Goal: Task Accomplishment & Management: Manage account settings

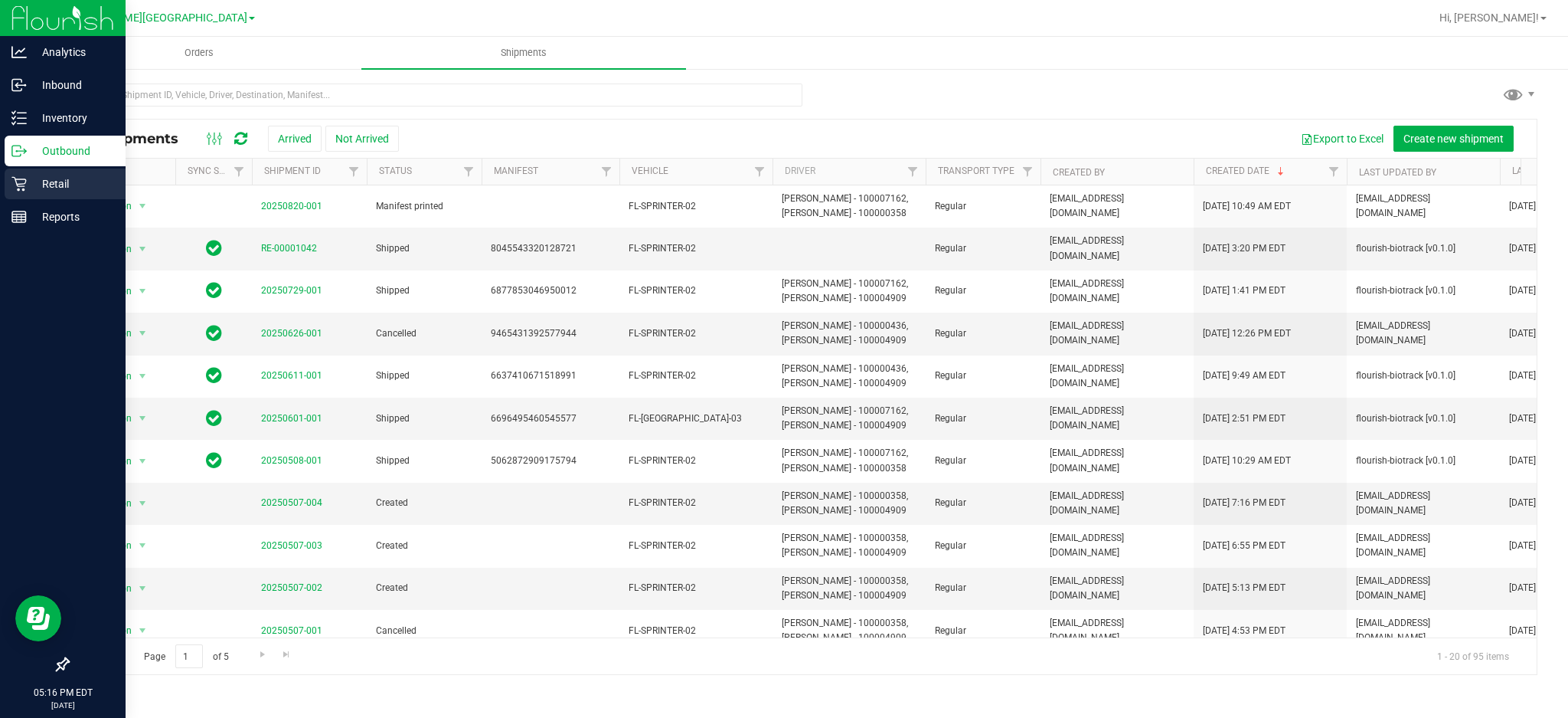
click at [12, 191] on div "Retail" at bounding box center [65, 184] width 121 height 31
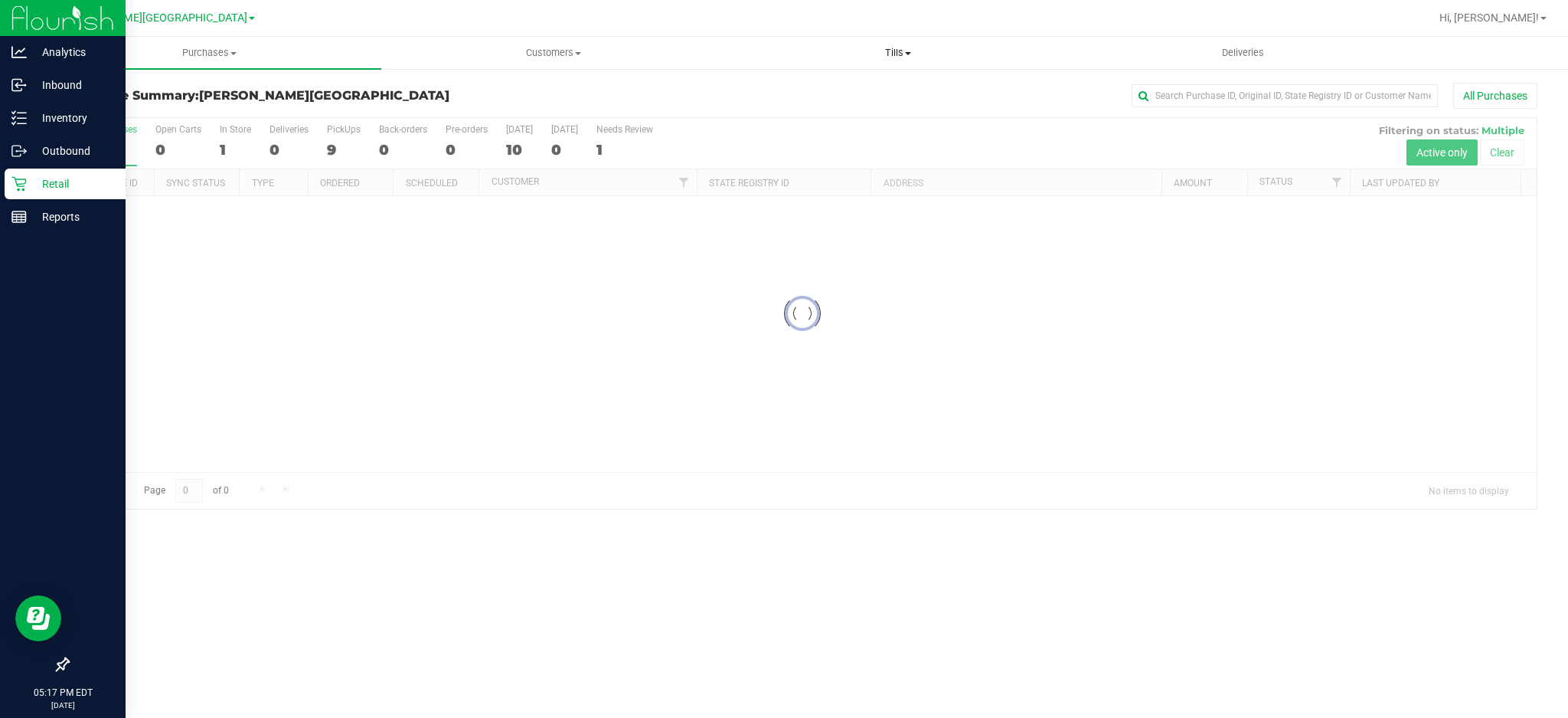
click at [893, 50] on span "Tills" at bounding box center [898, 53] width 343 height 14
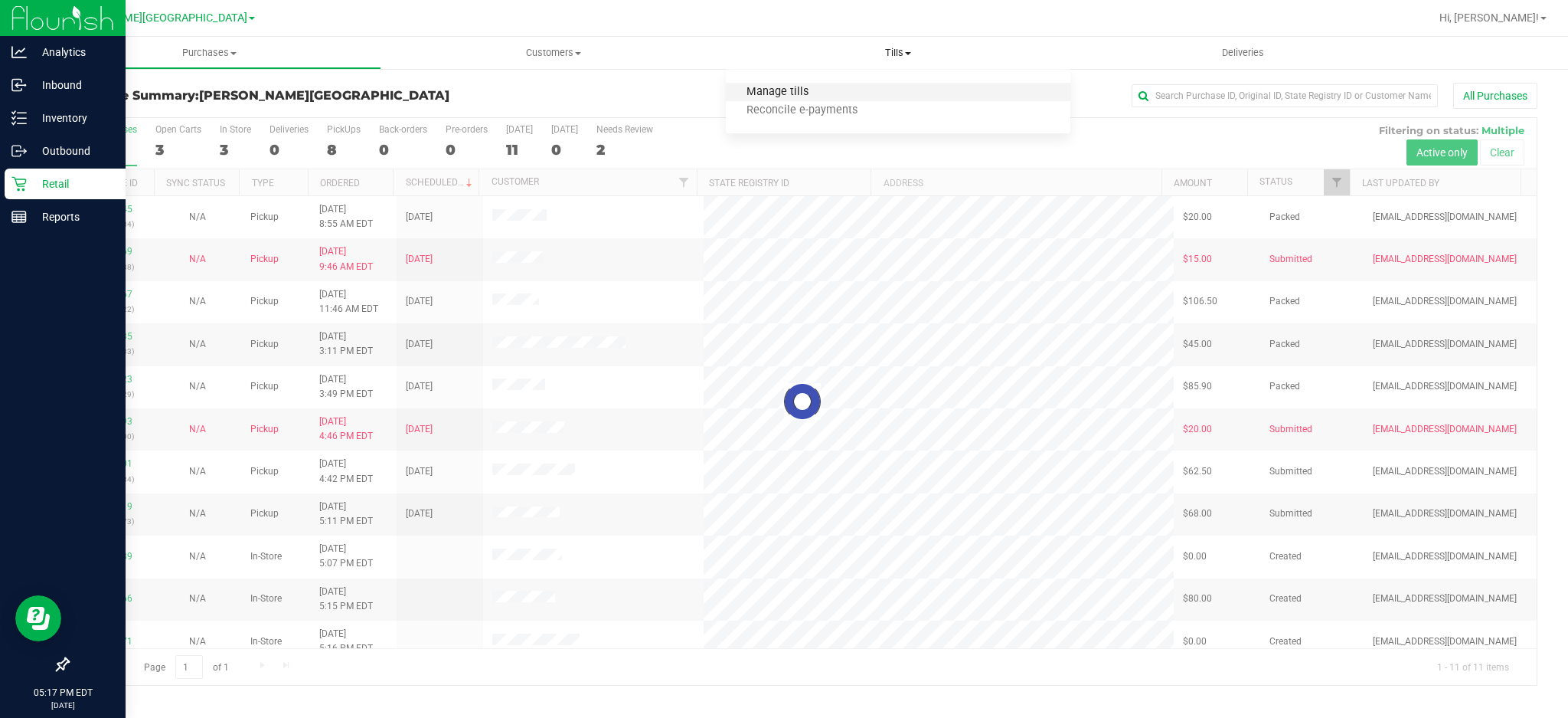
click at [804, 92] on span "Manage tills" at bounding box center [777, 92] width 104 height 13
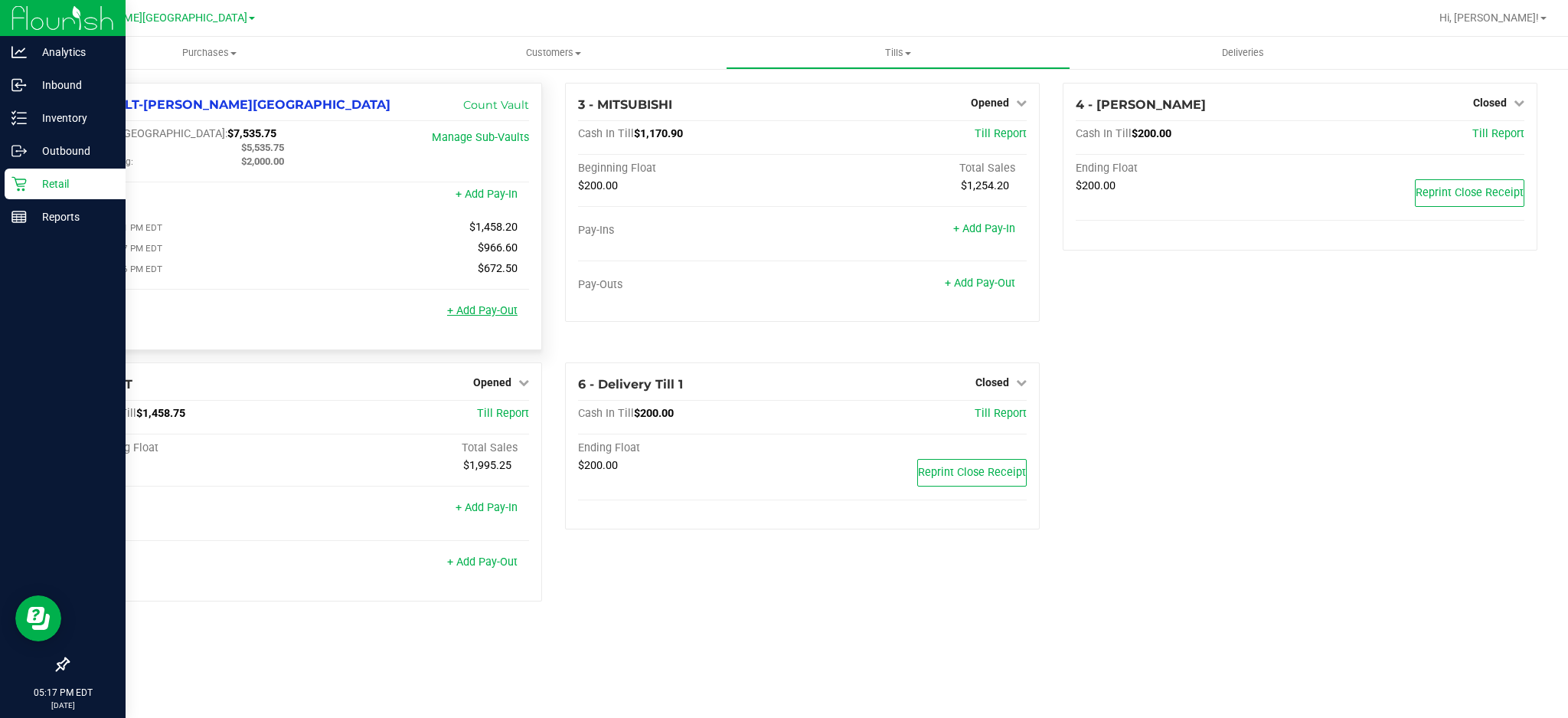
click at [508, 316] on link "+ Add Pay-Out" at bounding box center [482, 310] width 71 height 13
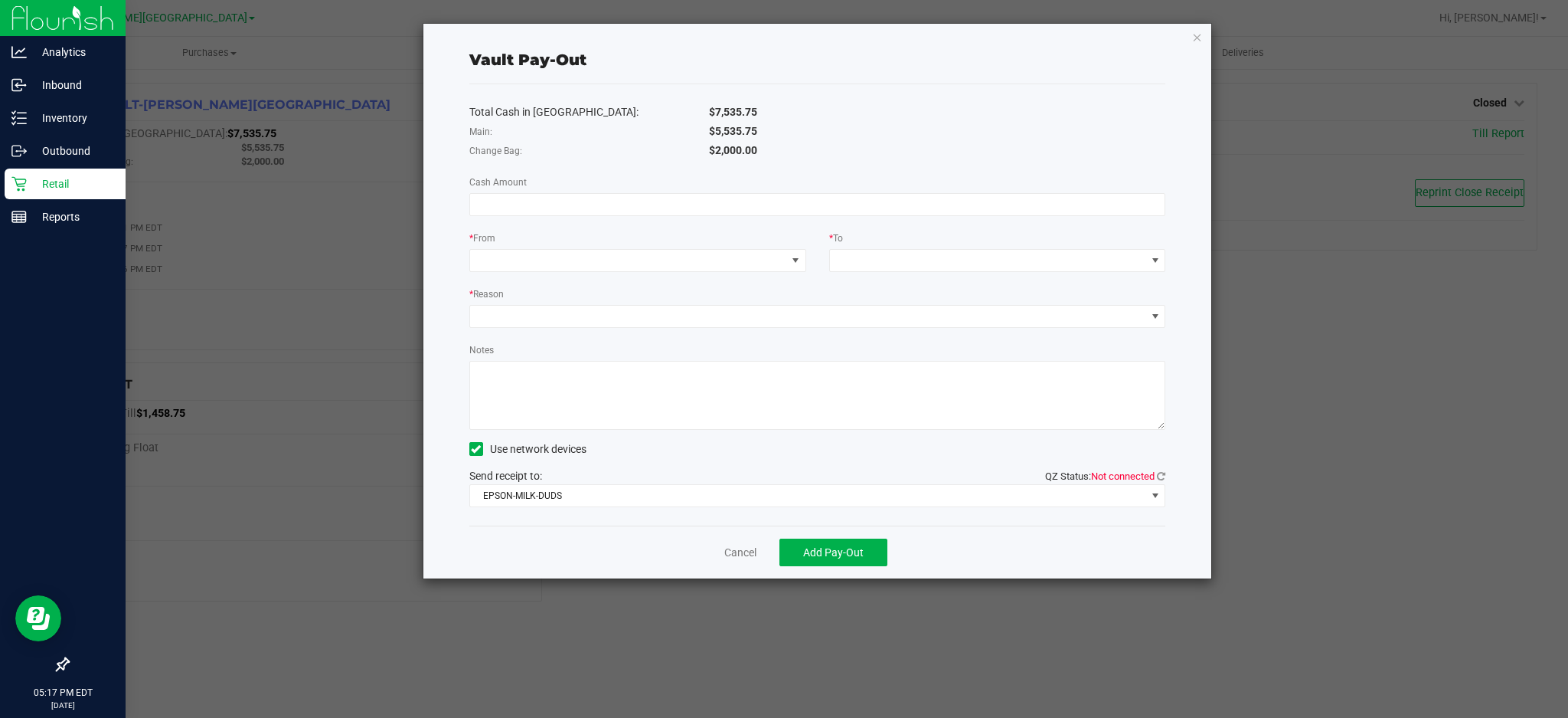
drag, startPoint x: 767, startPoint y: 128, endPoint x: 710, endPoint y: 127, distance: 57.0
click at [710, 127] on div "$5,535.75" at bounding box center [937, 131] width 479 height 16
copy span "$5,535.75"
click at [646, 217] on div "Total Cash in Vault: $7,535.75 Main: $5,535.75 Change Bag: $2,000.00 Cash Amoun…" at bounding box center [818, 304] width 697 height 441
click at [646, 203] on input at bounding box center [817, 204] width 695 height 21
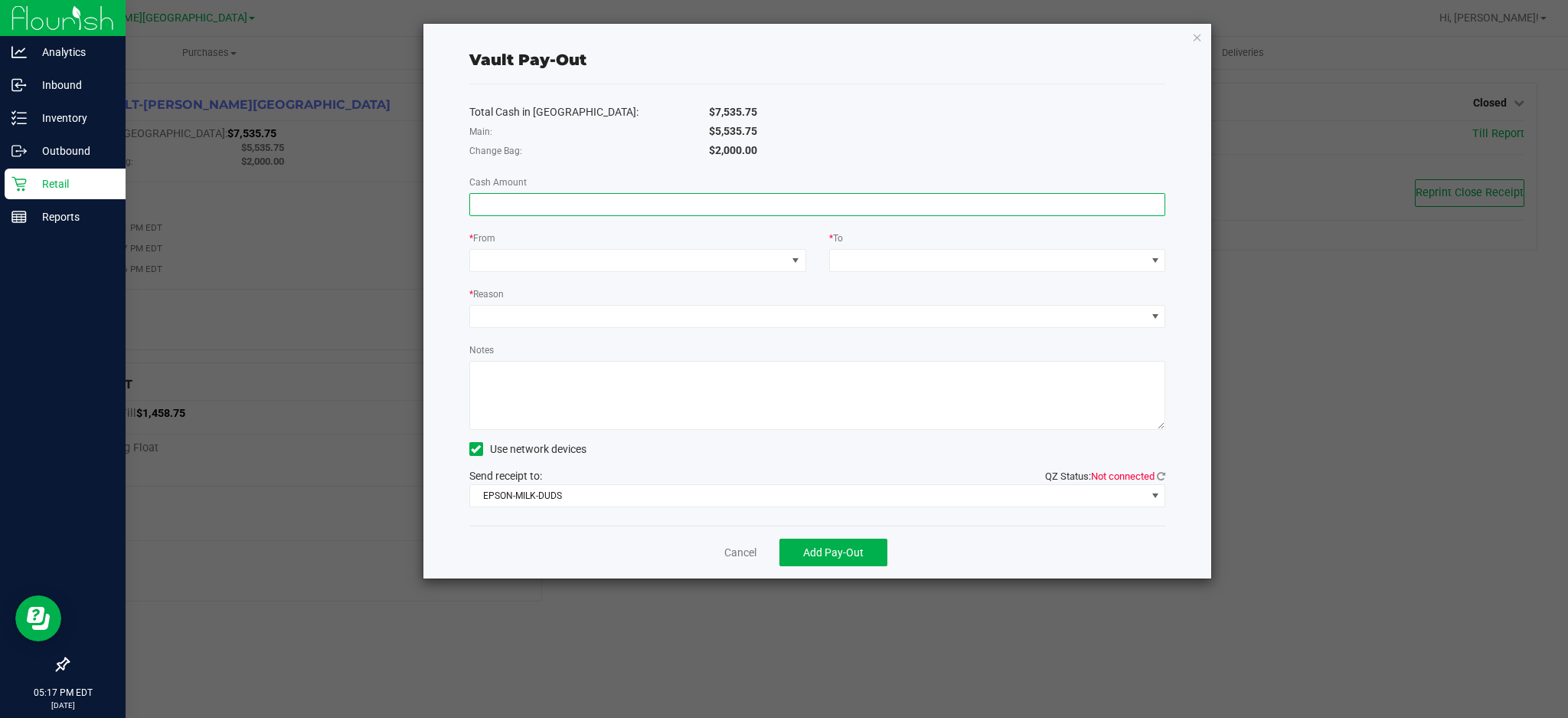
paste input "5535.75"
type input "$5,535.75"
click at [572, 258] on span at bounding box center [628, 260] width 316 height 21
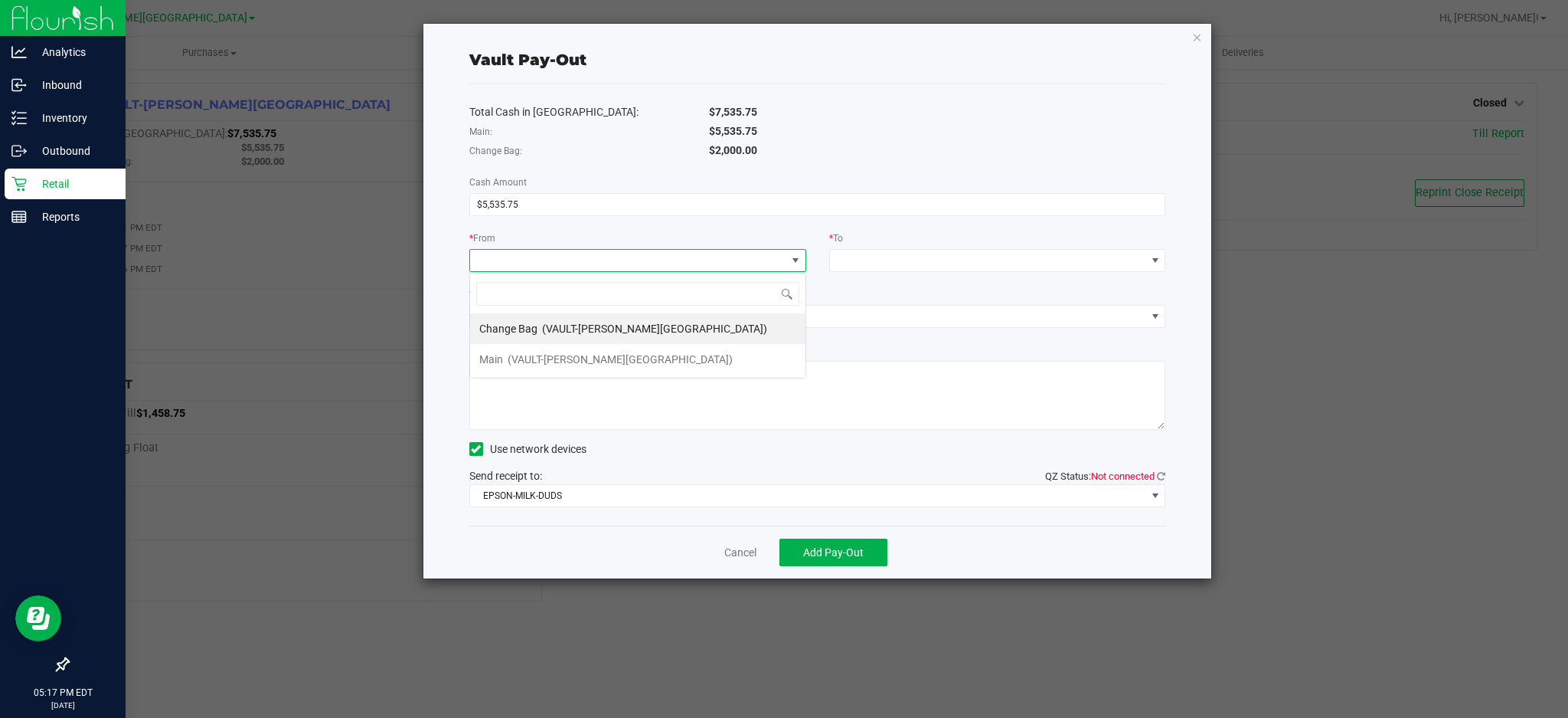
scroll to position [23, 336]
drag, startPoint x: 578, startPoint y: 353, endPoint x: 656, endPoint y: 331, distance: 81.0
click at [584, 353] on span "(VAULT-[PERSON_NAME][GEOGRAPHIC_DATA])" at bounding box center [620, 359] width 225 height 12
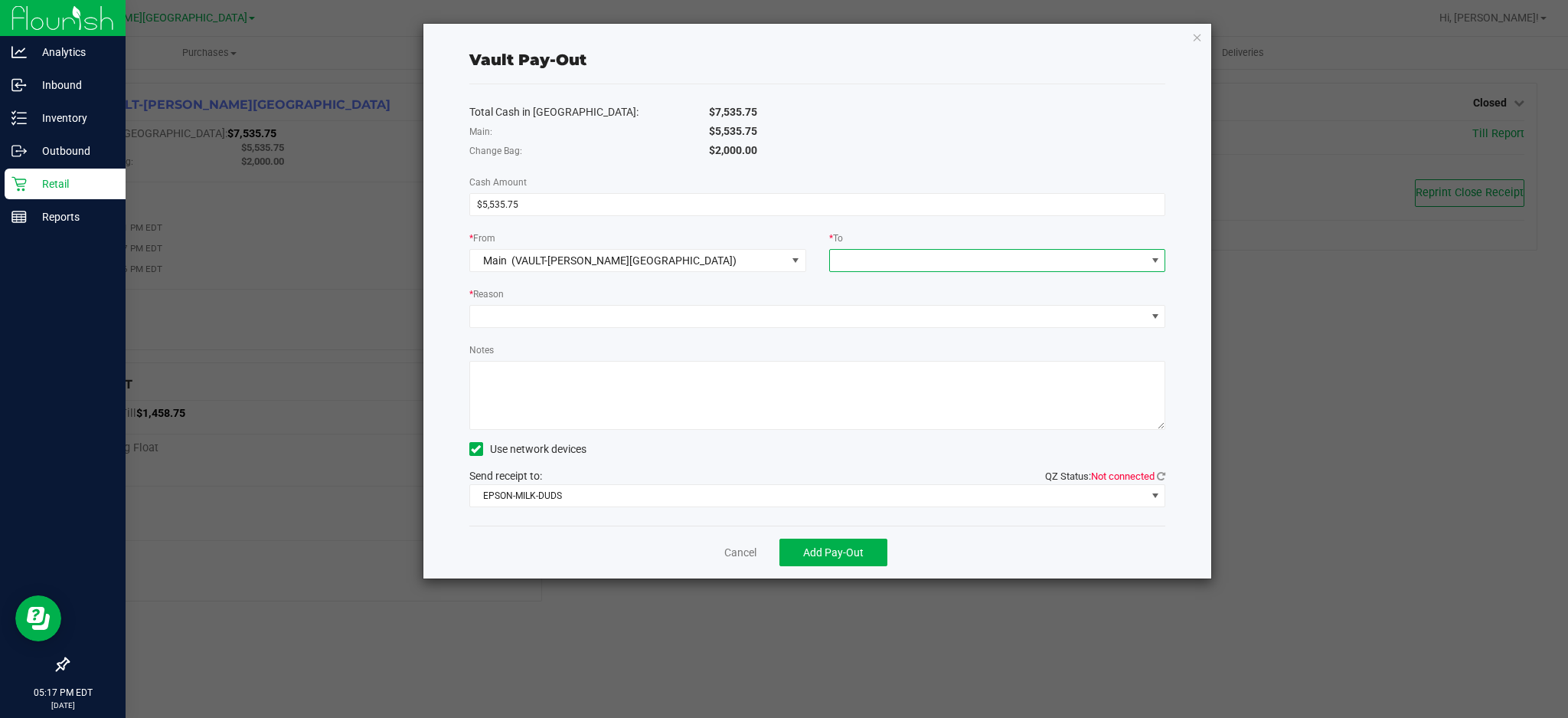
click at [885, 251] on span at bounding box center [988, 260] width 316 height 21
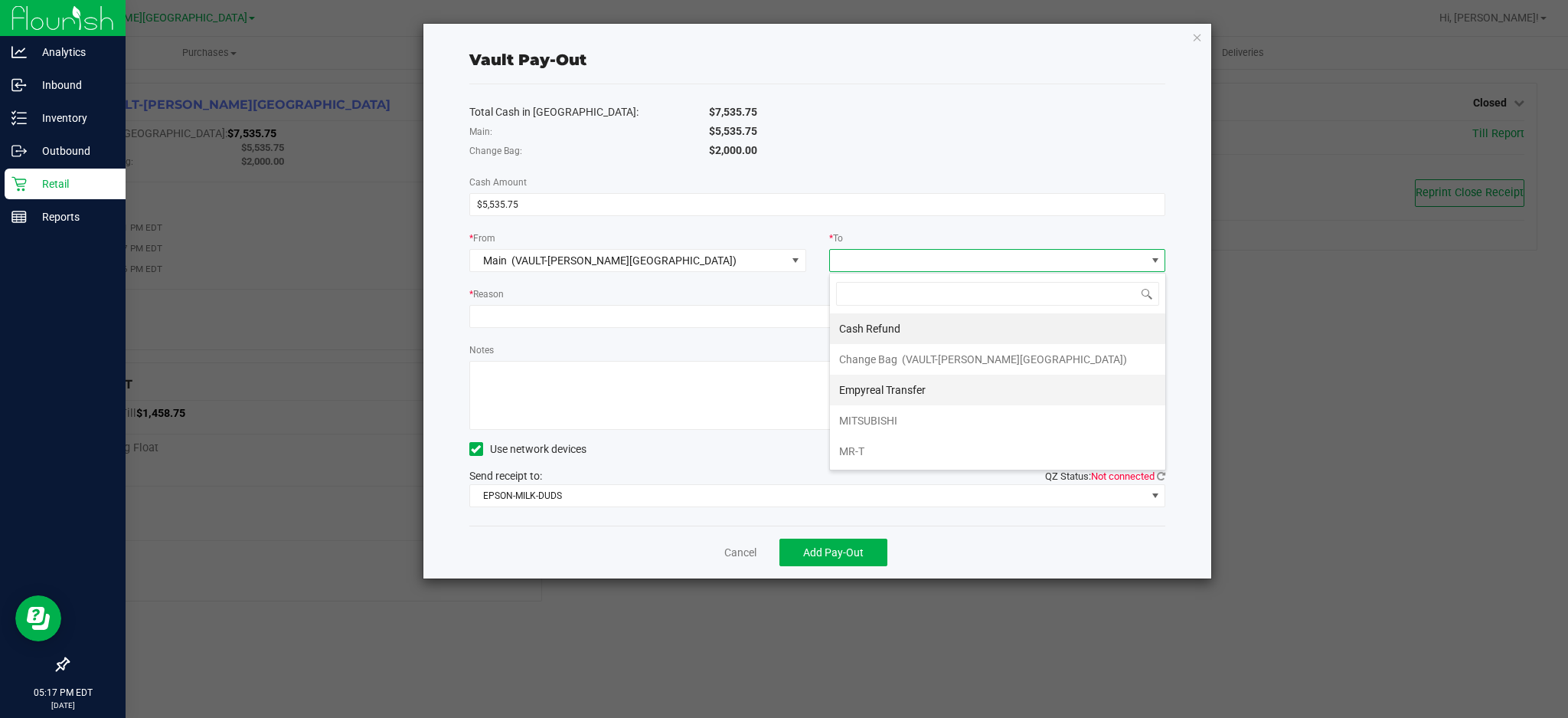
click at [937, 388] on li "Empyreal Transfer" at bounding box center [997, 390] width 336 height 31
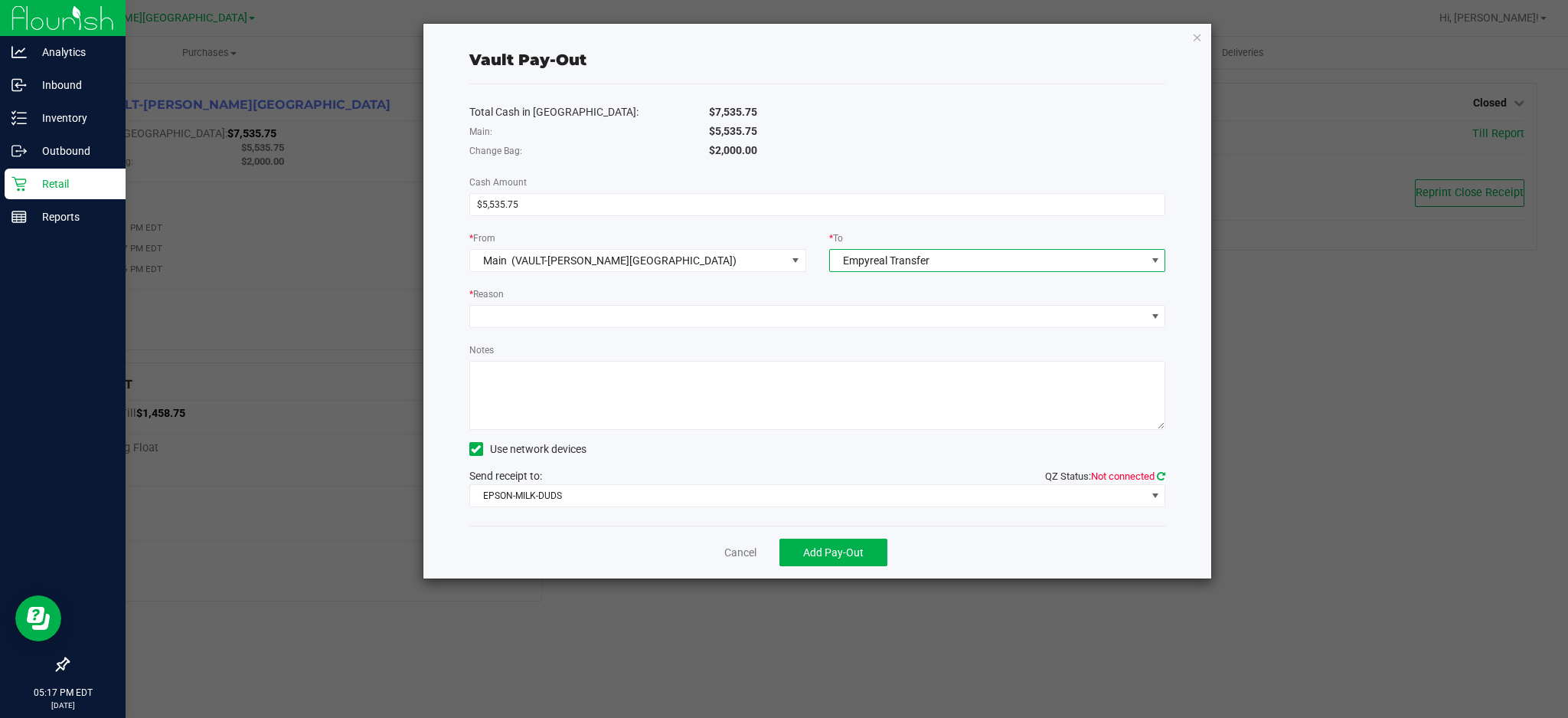
click at [1161, 476] on icon at bounding box center [1161, 476] width 8 height 10
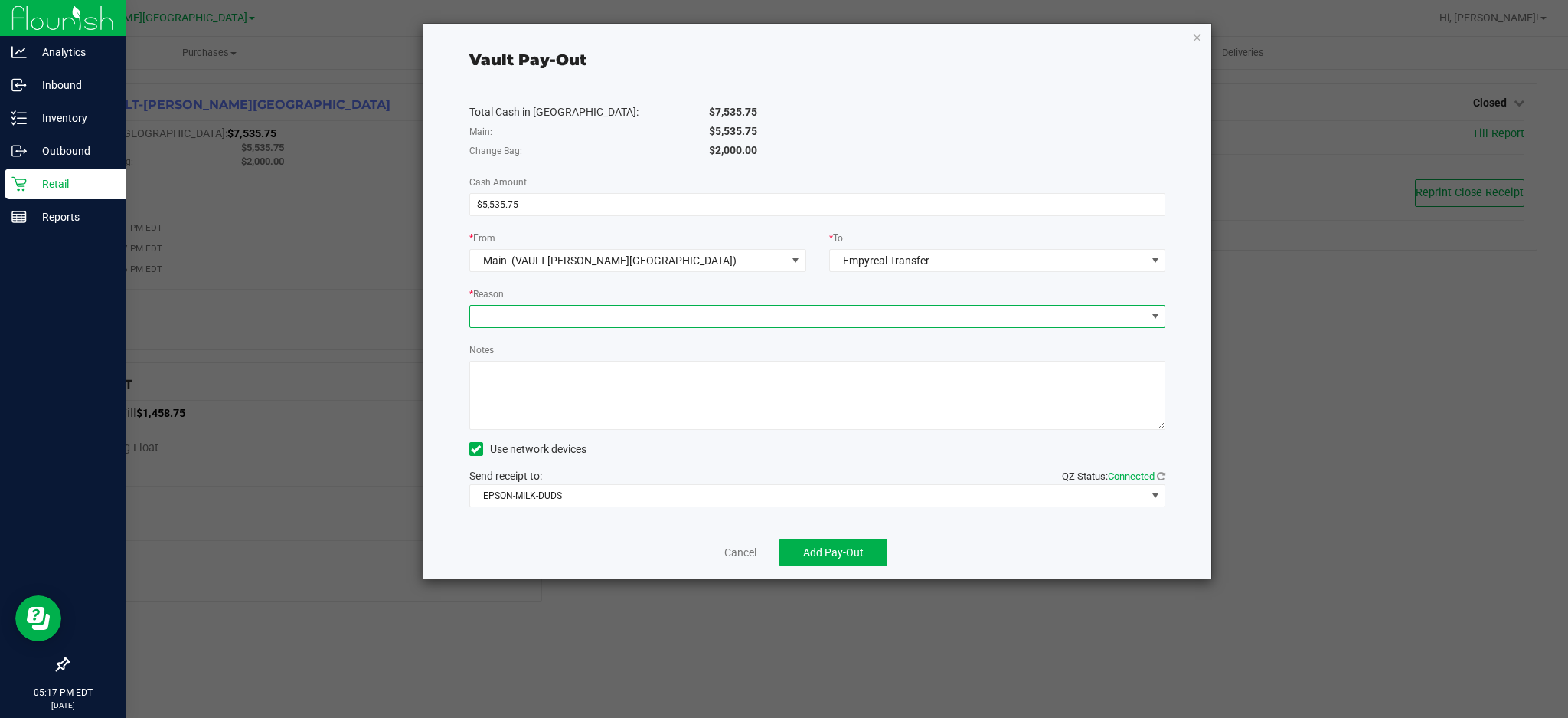
click at [624, 319] on span at bounding box center [808, 316] width 676 height 21
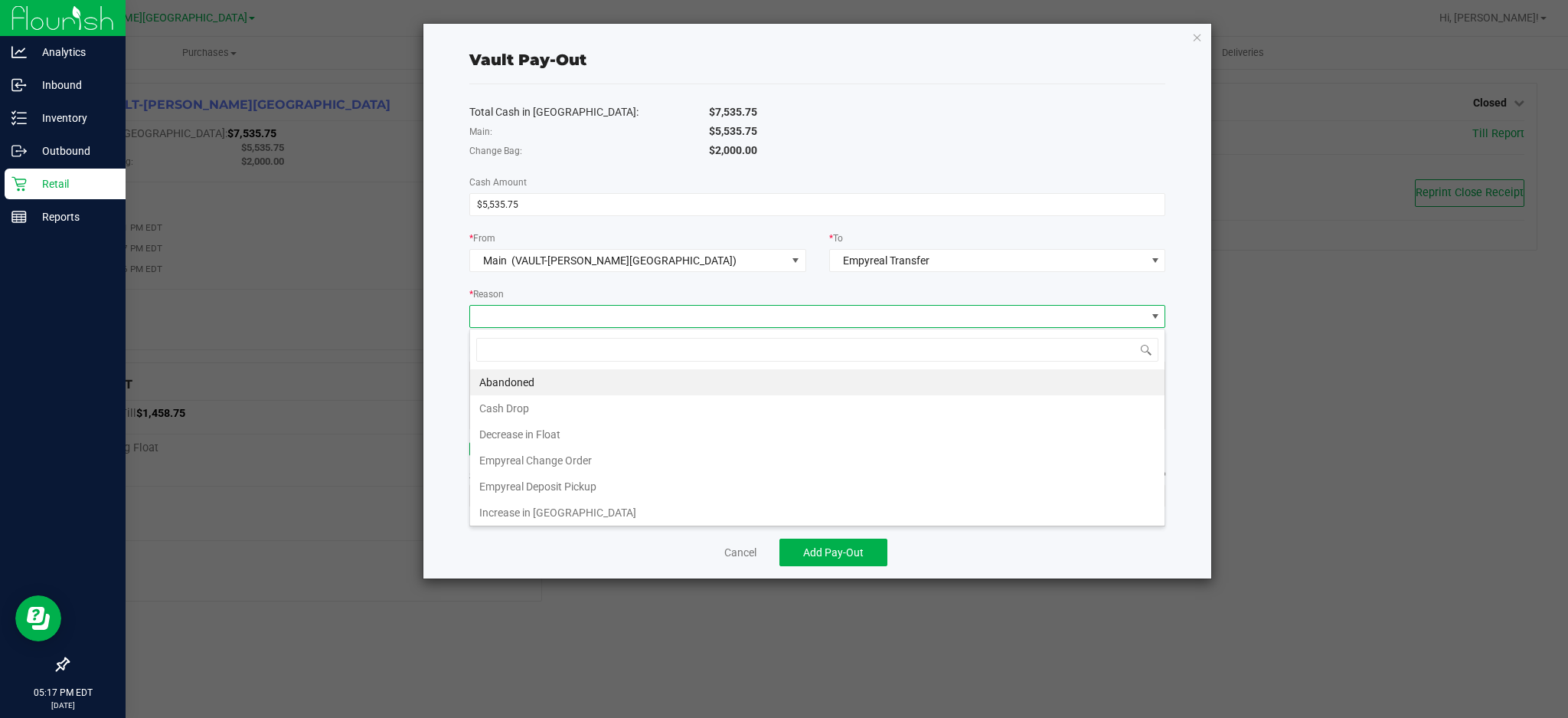
scroll to position [23, 695]
click at [595, 488] on li "Empyreal Deposit Pickup" at bounding box center [817, 486] width 695 height 26
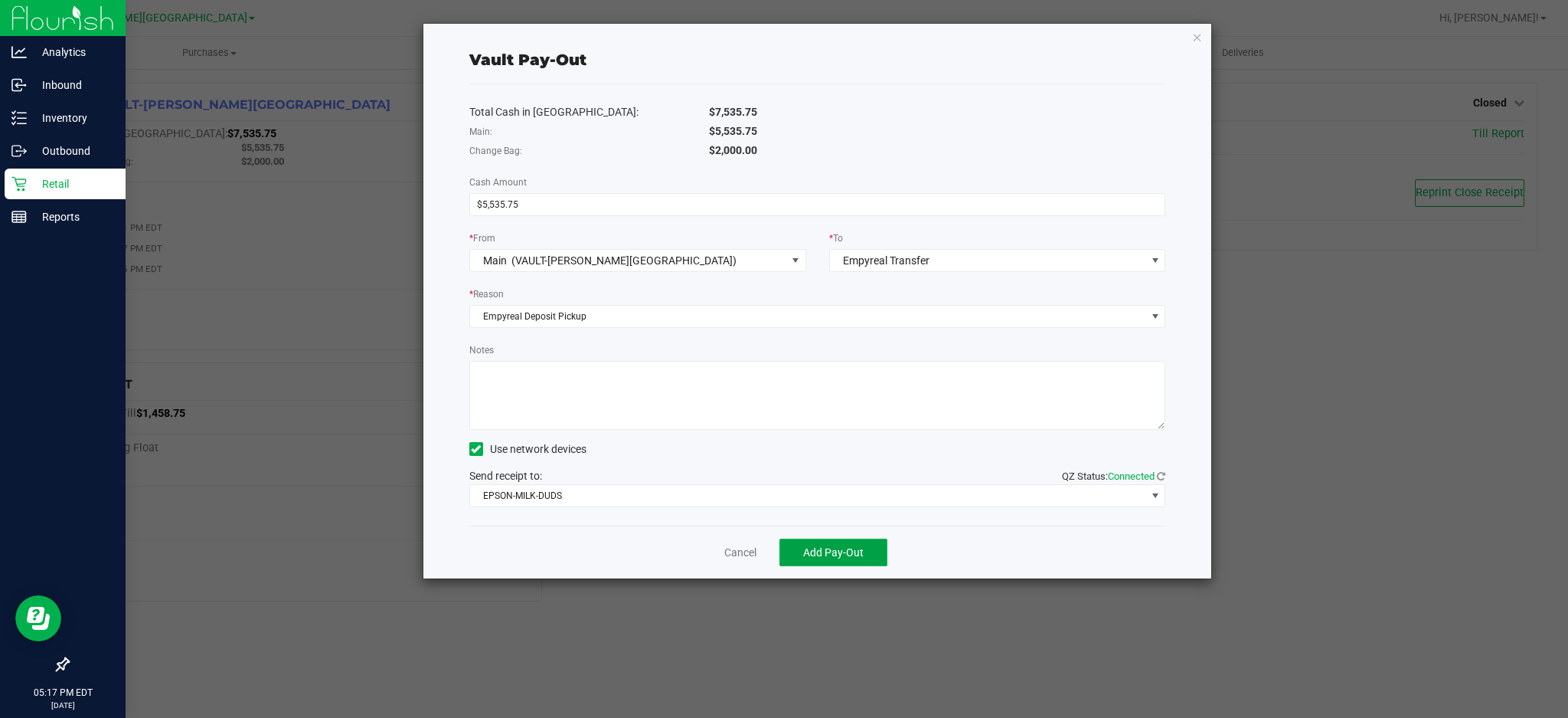
click at [849, 560] on button "Add Pay-Out" at bounding box center [833, 552] width 108 height 27
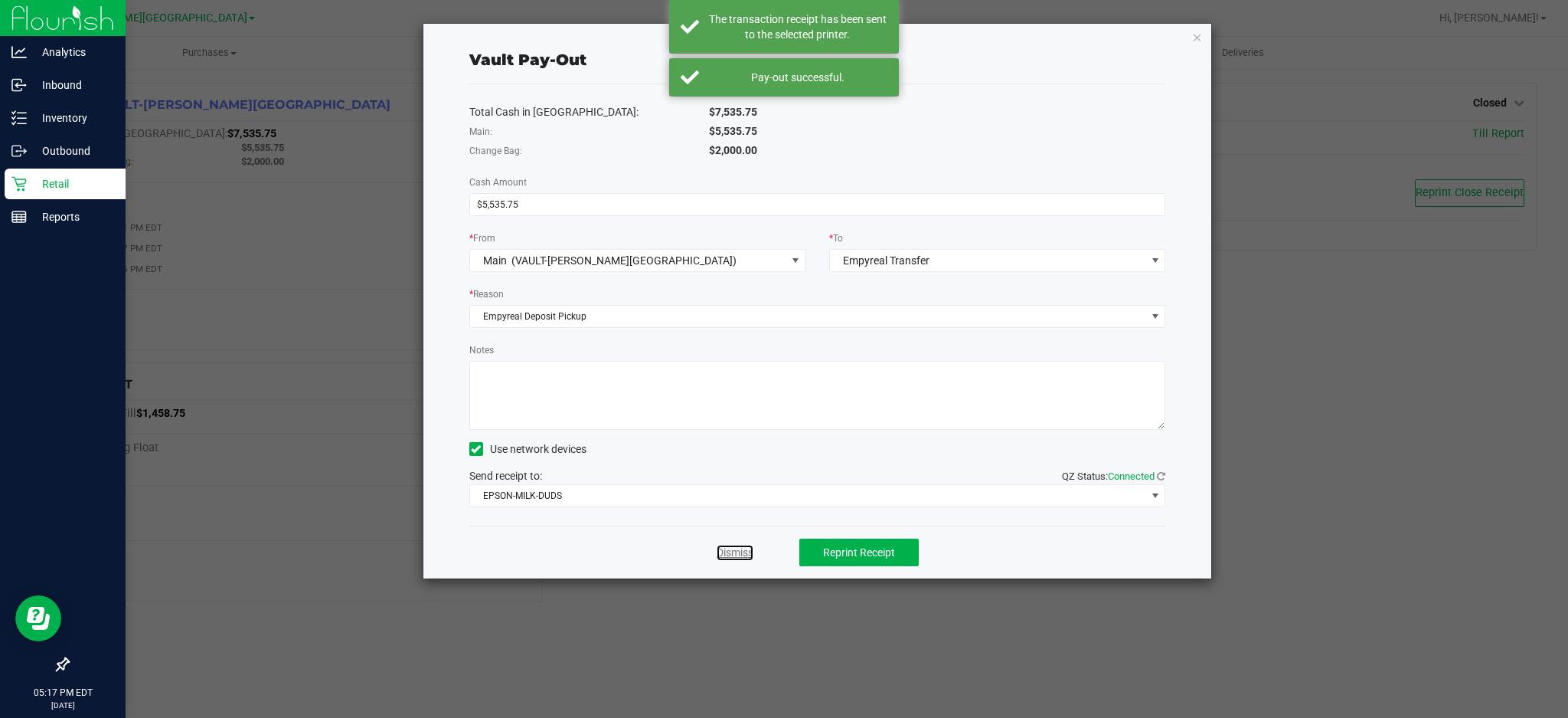
click at [743, 551] on link "Dismiss" at bounding box center [735, 552] width 37 height 16
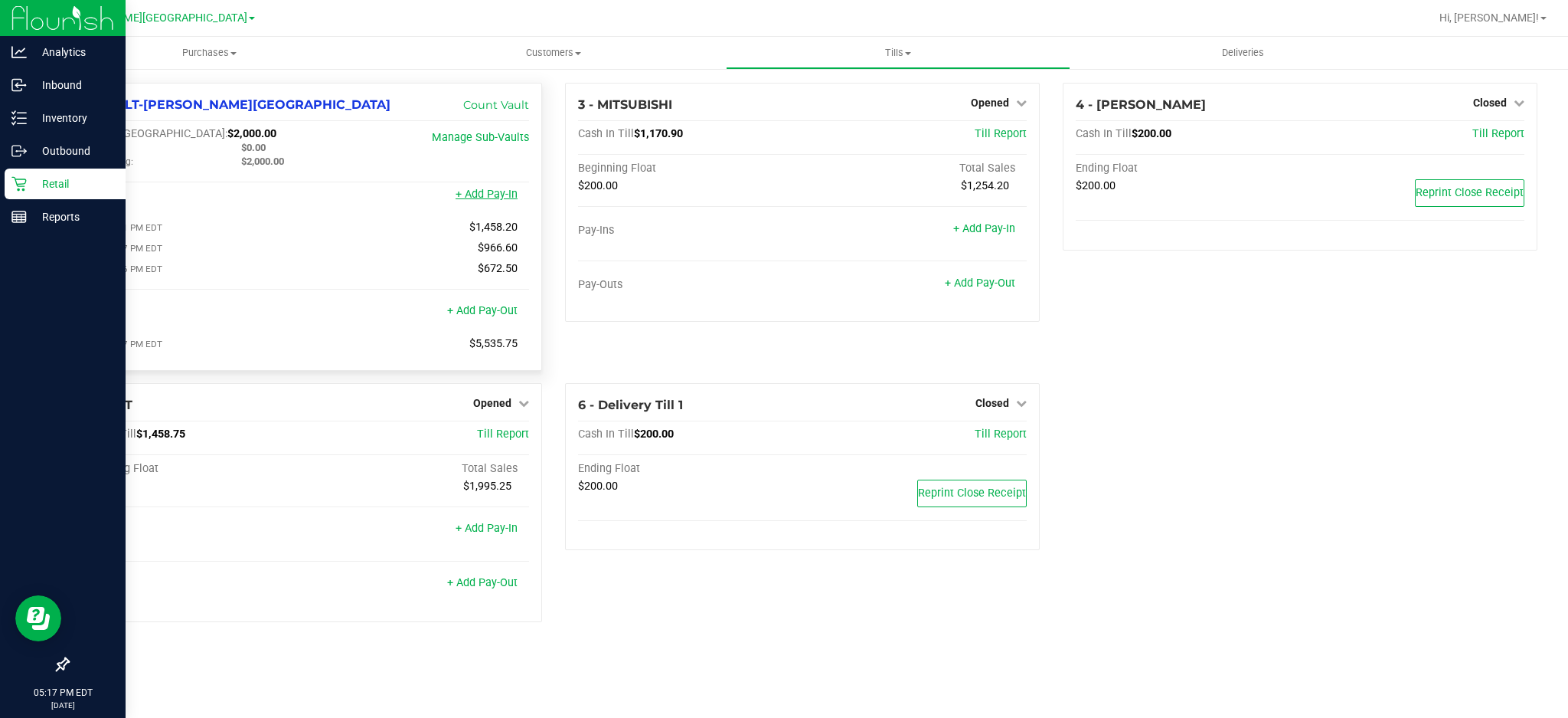
click at [485, 197] on link "+ Add Pay-In" at bounding box center [486, 194] width 62 height 13
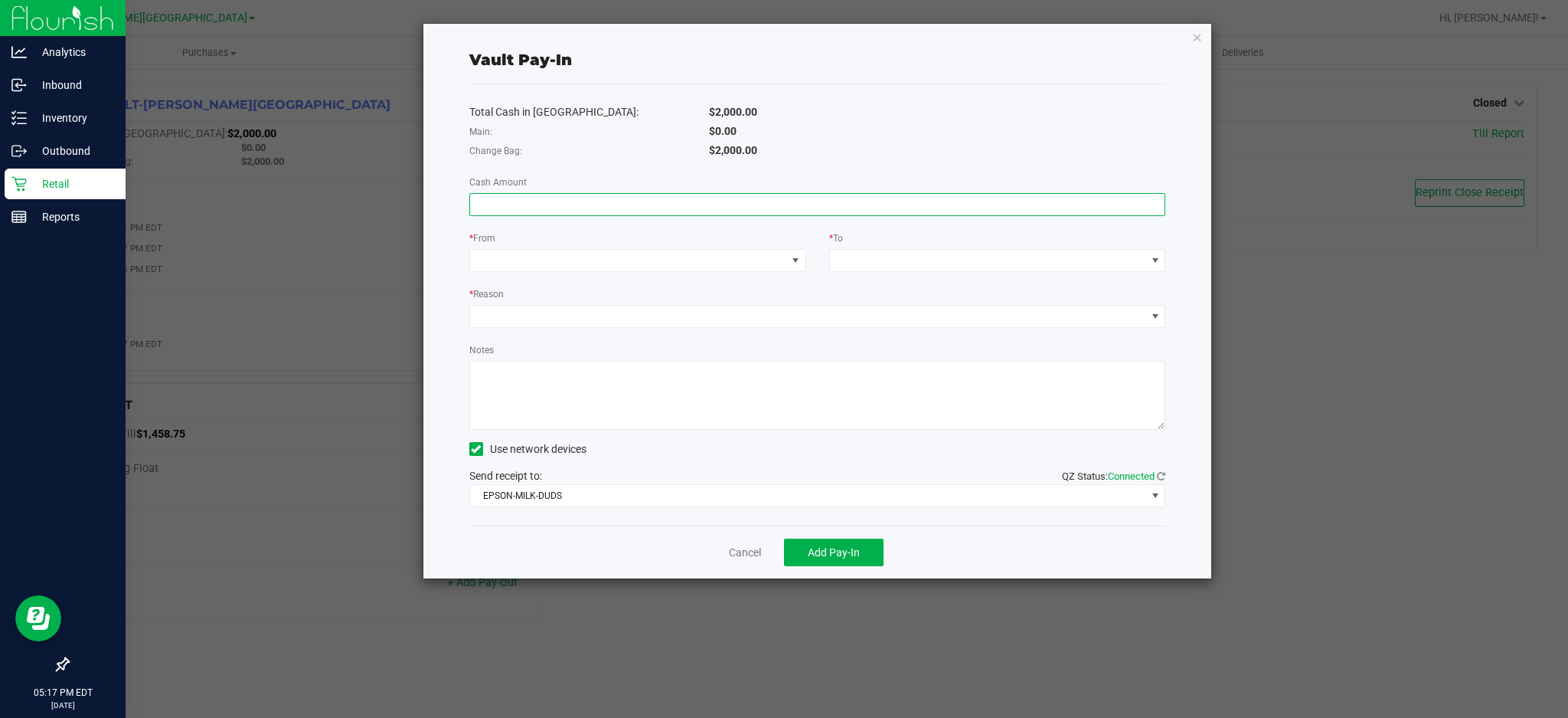
click at [672, 206] on input at bounding box center [817, 204] width 695 height 21
type input "$500.00"
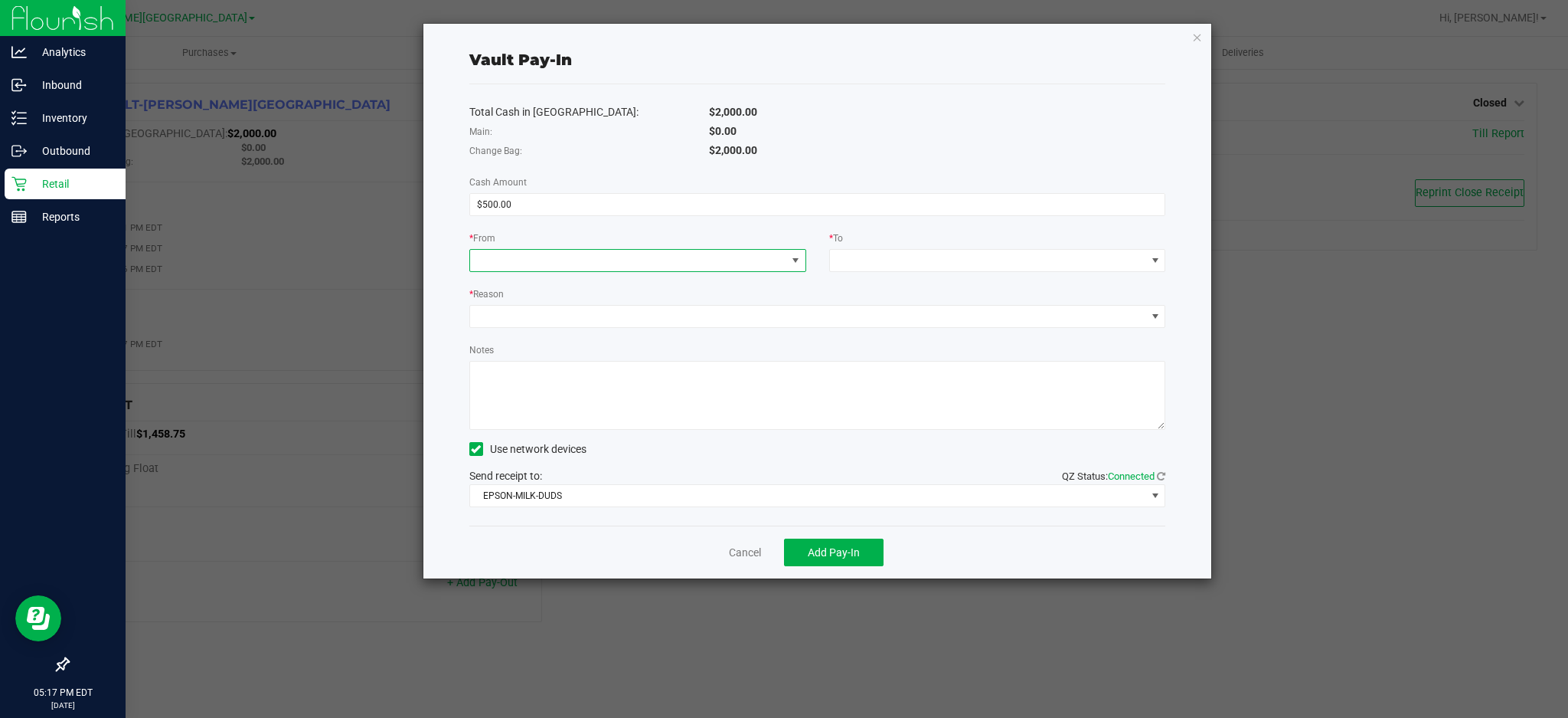
click at [668, 258] on span at bounding box center [628, 260] width 316 height 21
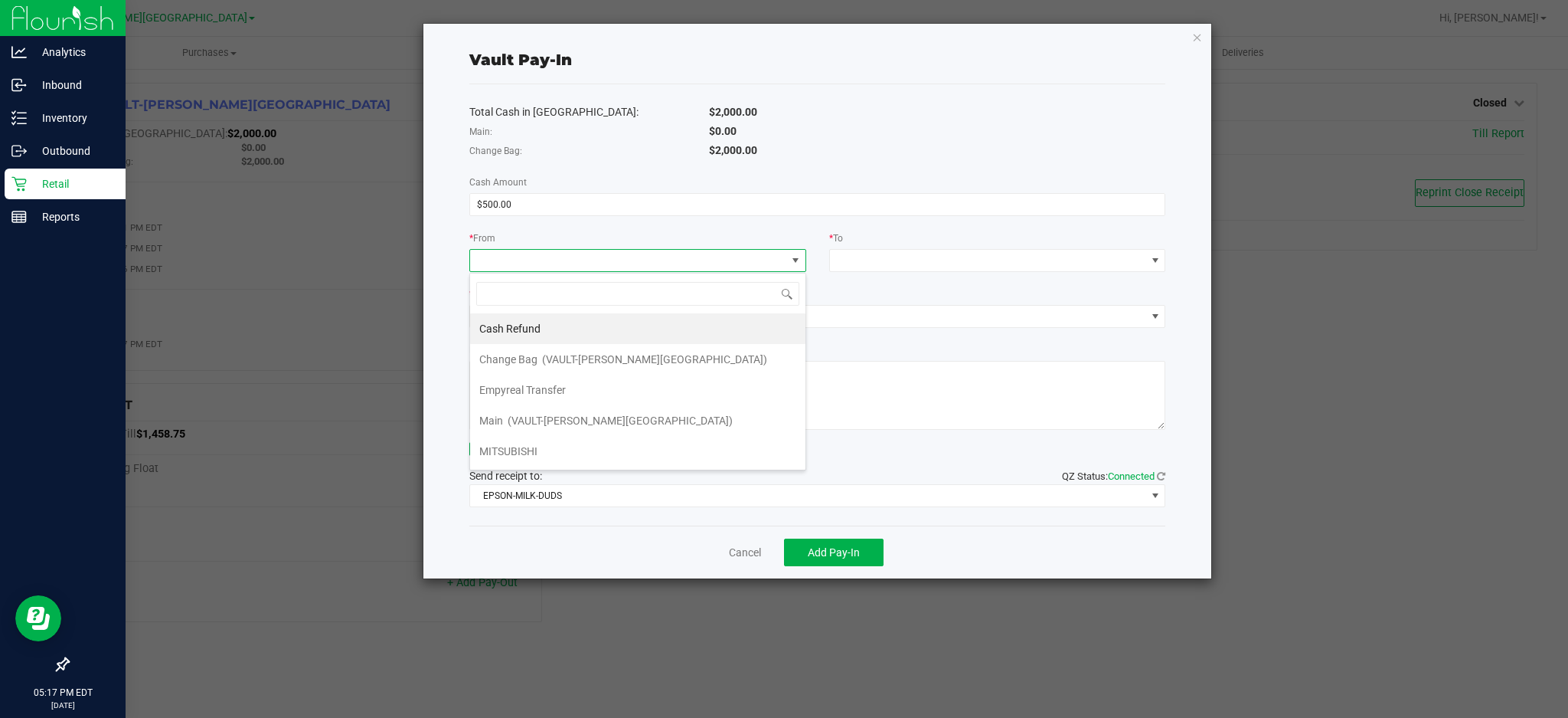
scroll to position [23, 336]
click at [571, 383] on li "Empyreal Transfer" at bounding box center [637, 390] width 336 height 31
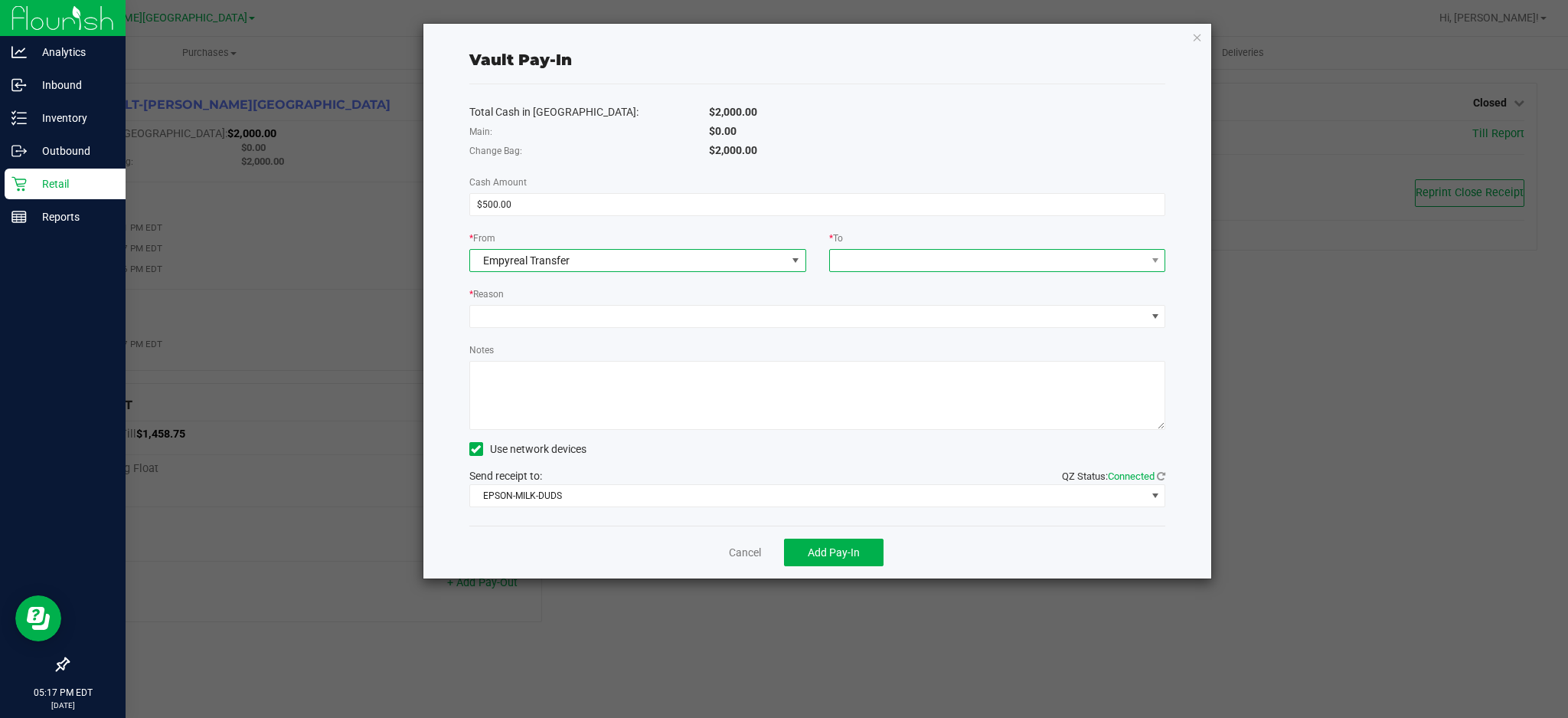
click at [860, 263] on span at bounding box center [988, 260] width 316 height 21
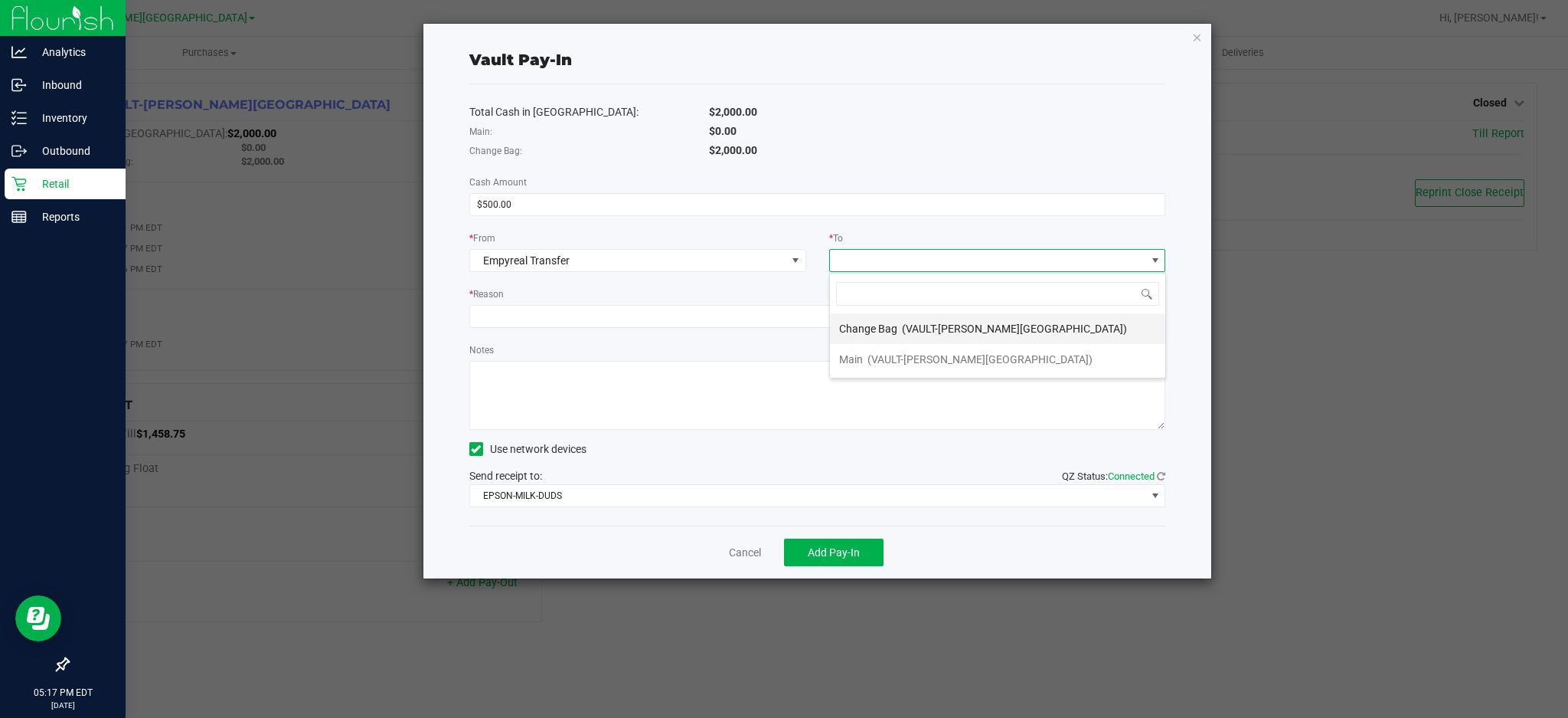
drag, startPoint x: 873, startPoint y: 356, endPoint x: 883, endPoint y: 338, distance: 20.6
click at [883, 338] on ul "Change Bag (VAULT-[PERSON_NAME][GEOGRAPHIC_DATA]) Main (VAULT-[PERSON_NAME][GEO…" at bounding box center [997, 344] width 336 height 61
click at [884, 331] on span "Change Bag" at bounding box center [868, 328] width 59 height 12
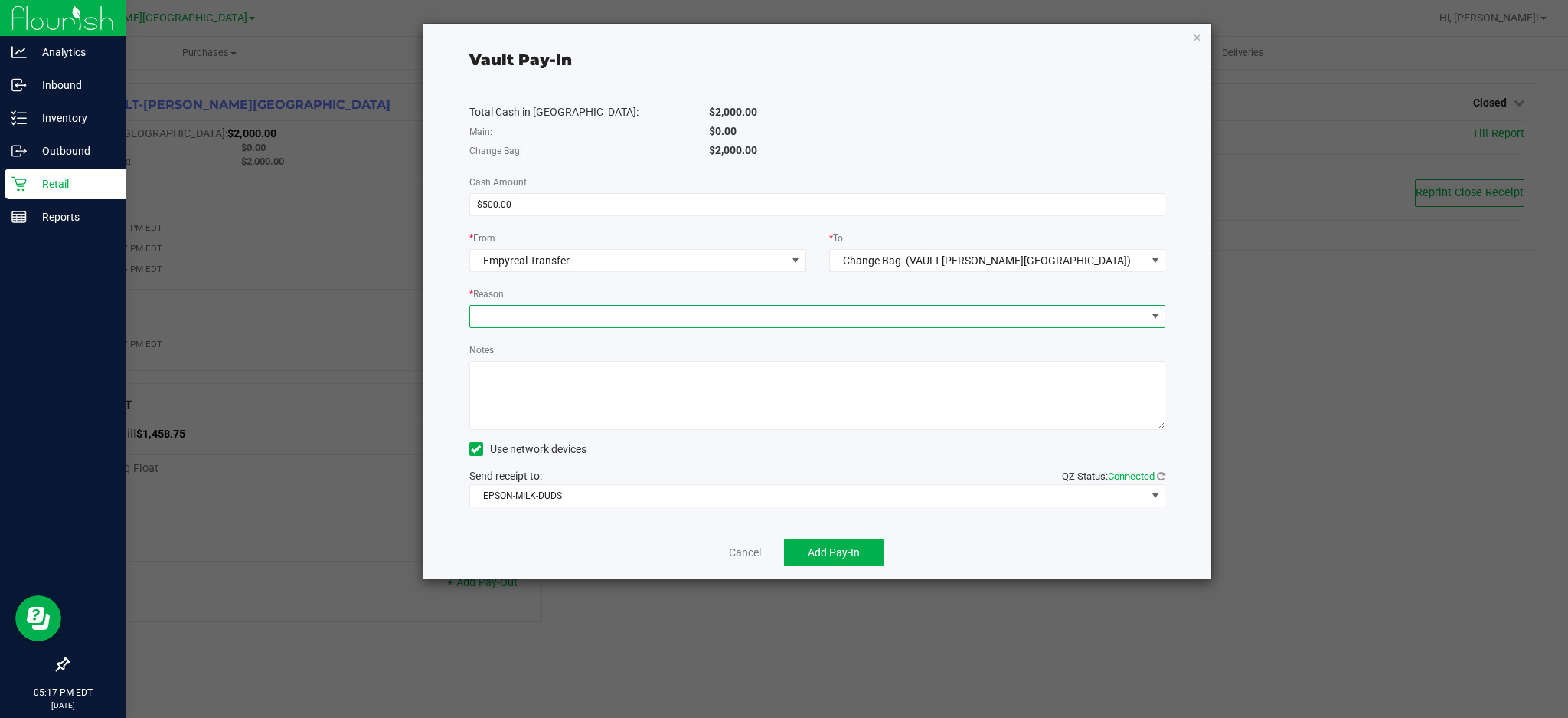
click at [609, 317] on span at bounding box center [808, 316] width 676 height 21
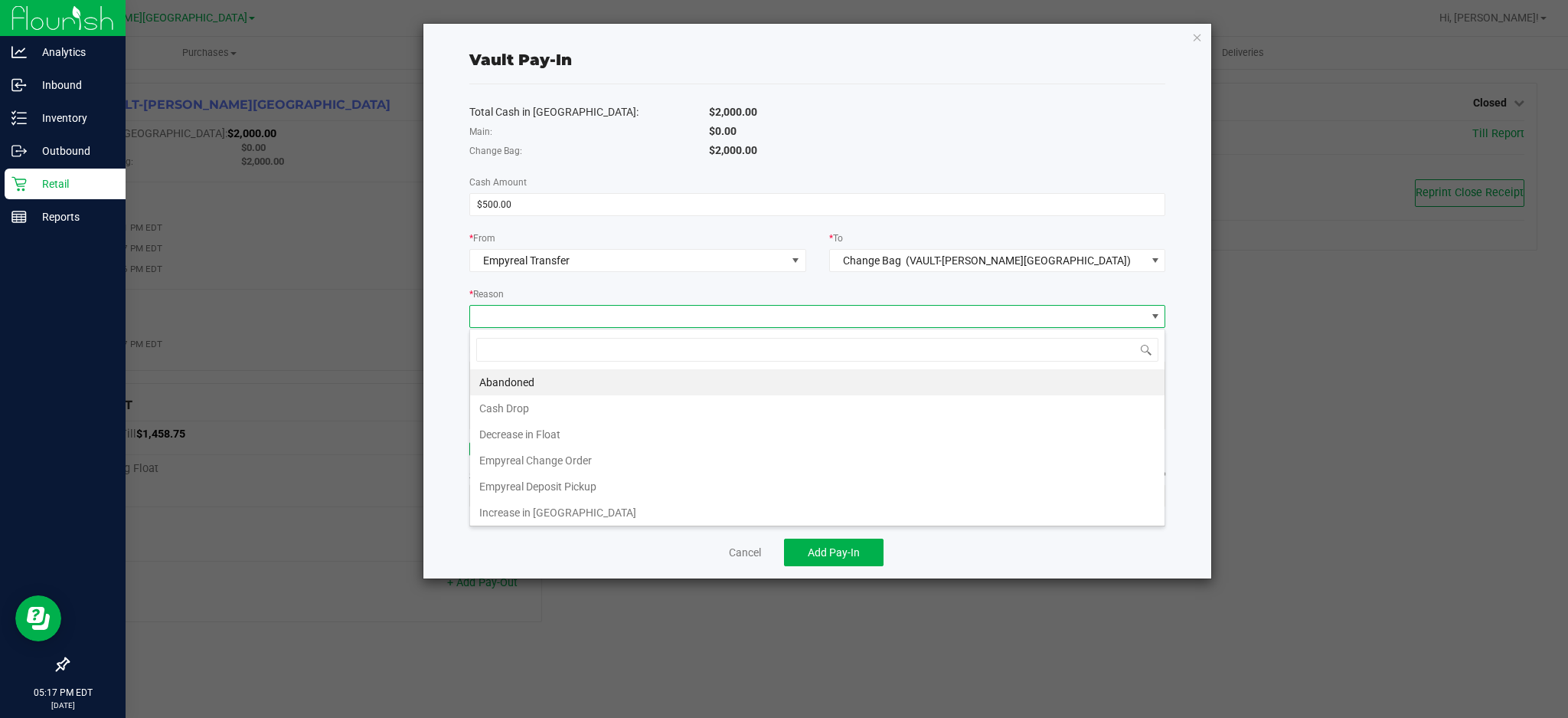
scroll to position [23, 695]
click at [586, 461] on li "Empyreal Change Order" at bounding box center [817, 460] width 695 height 26
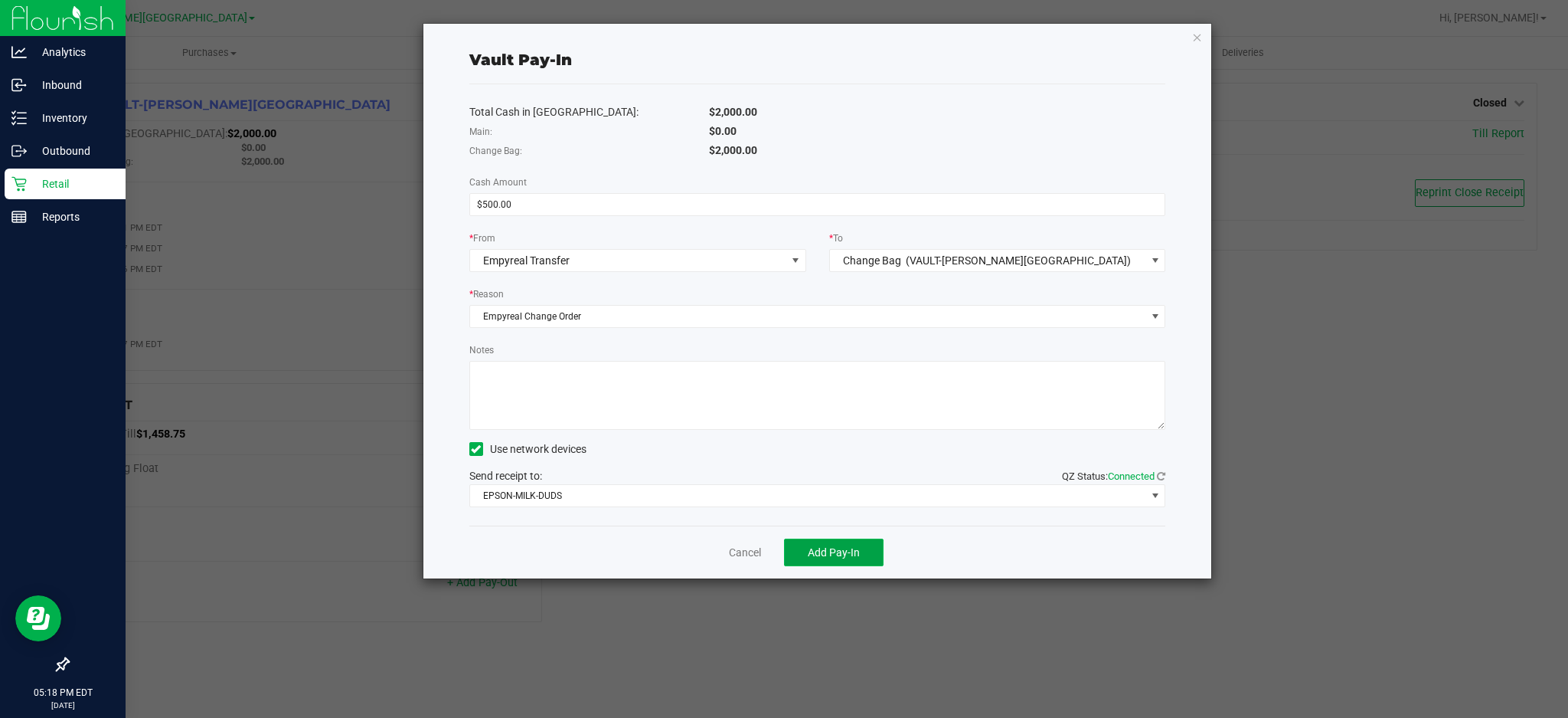
click at [841, 556] on span "Add Pay-In" at bounding box center [833, 552] width 52 height 12
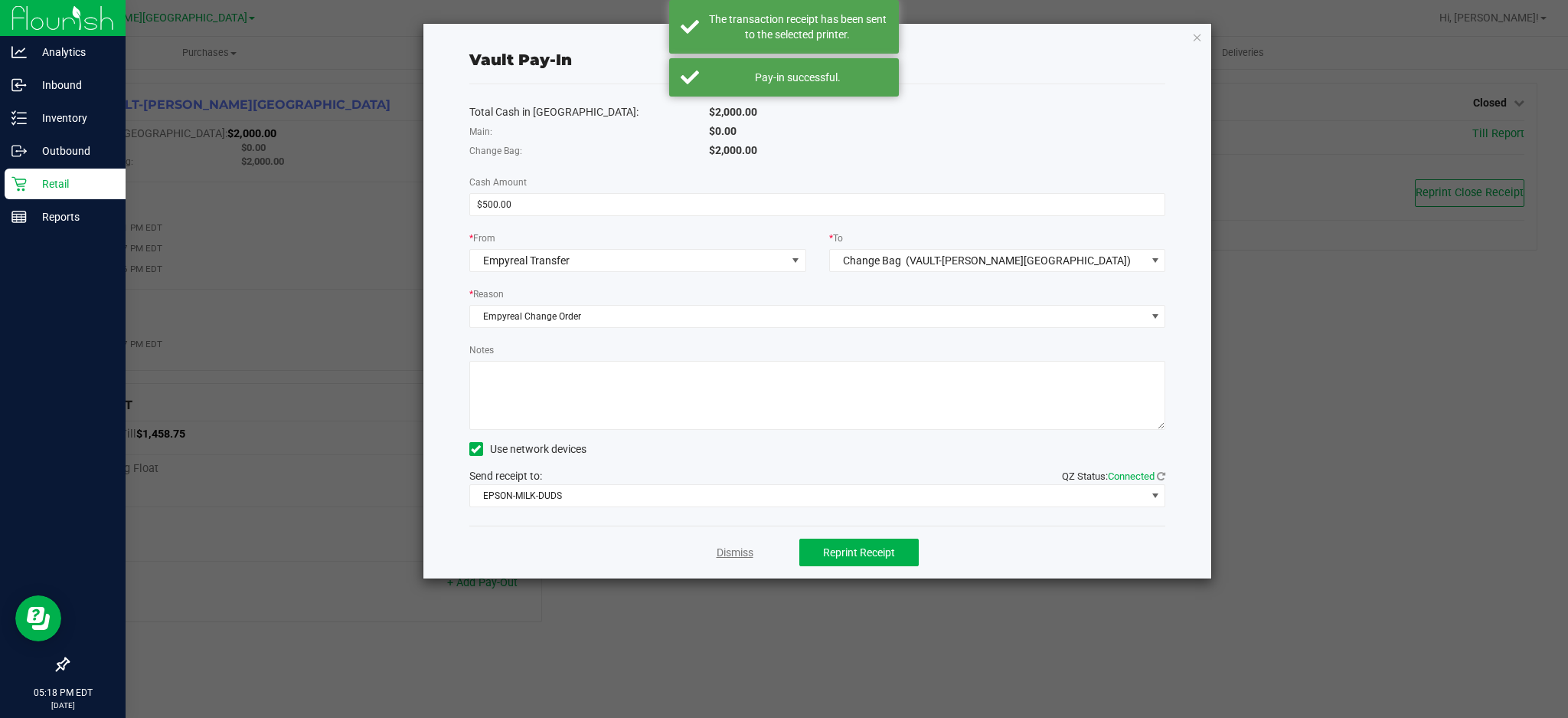
click at [738, 552] on link "Dismiss" at bounding box center [735, 552] width 37 height 16
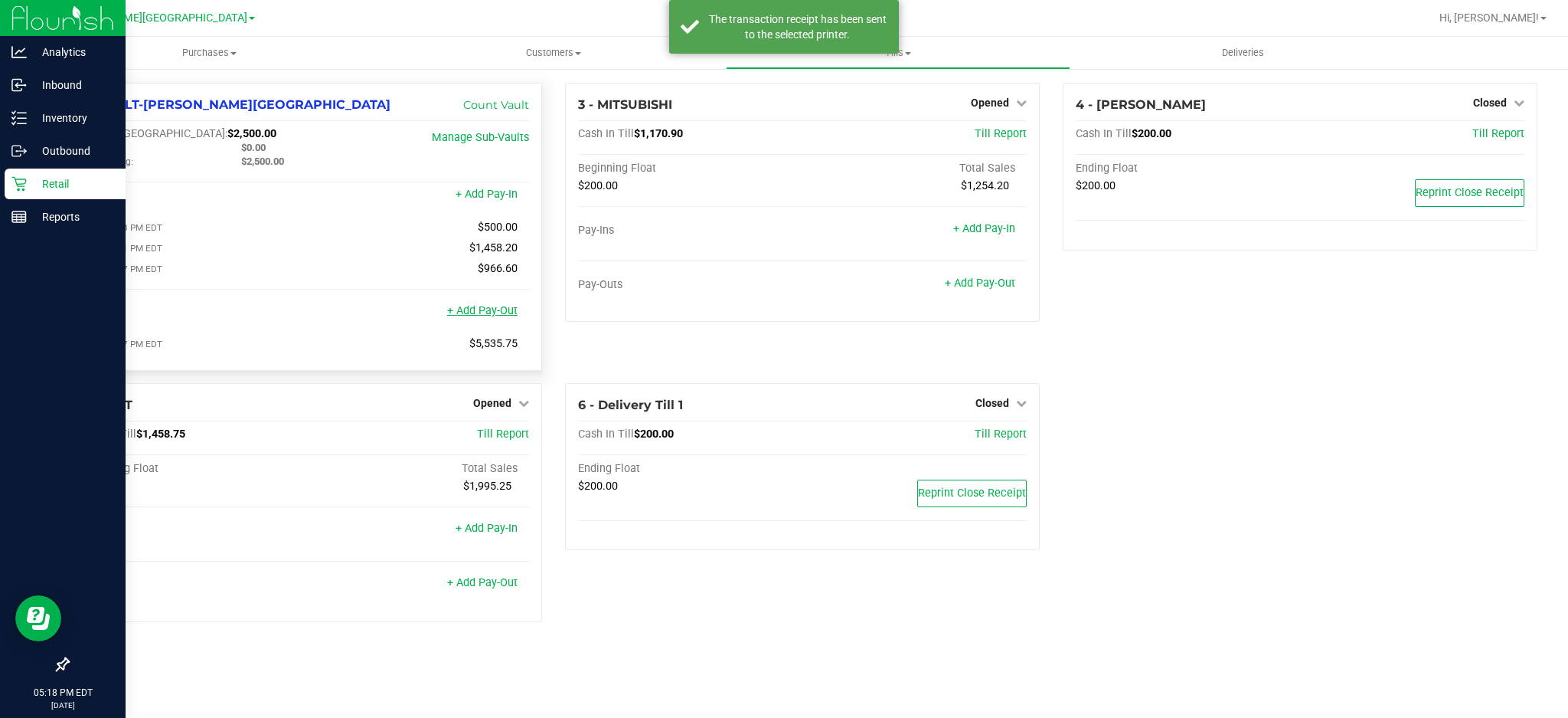
click at [506, 317] on link "+ Add Pay-Out" at bounding box center [482, 310] width 71 height 13
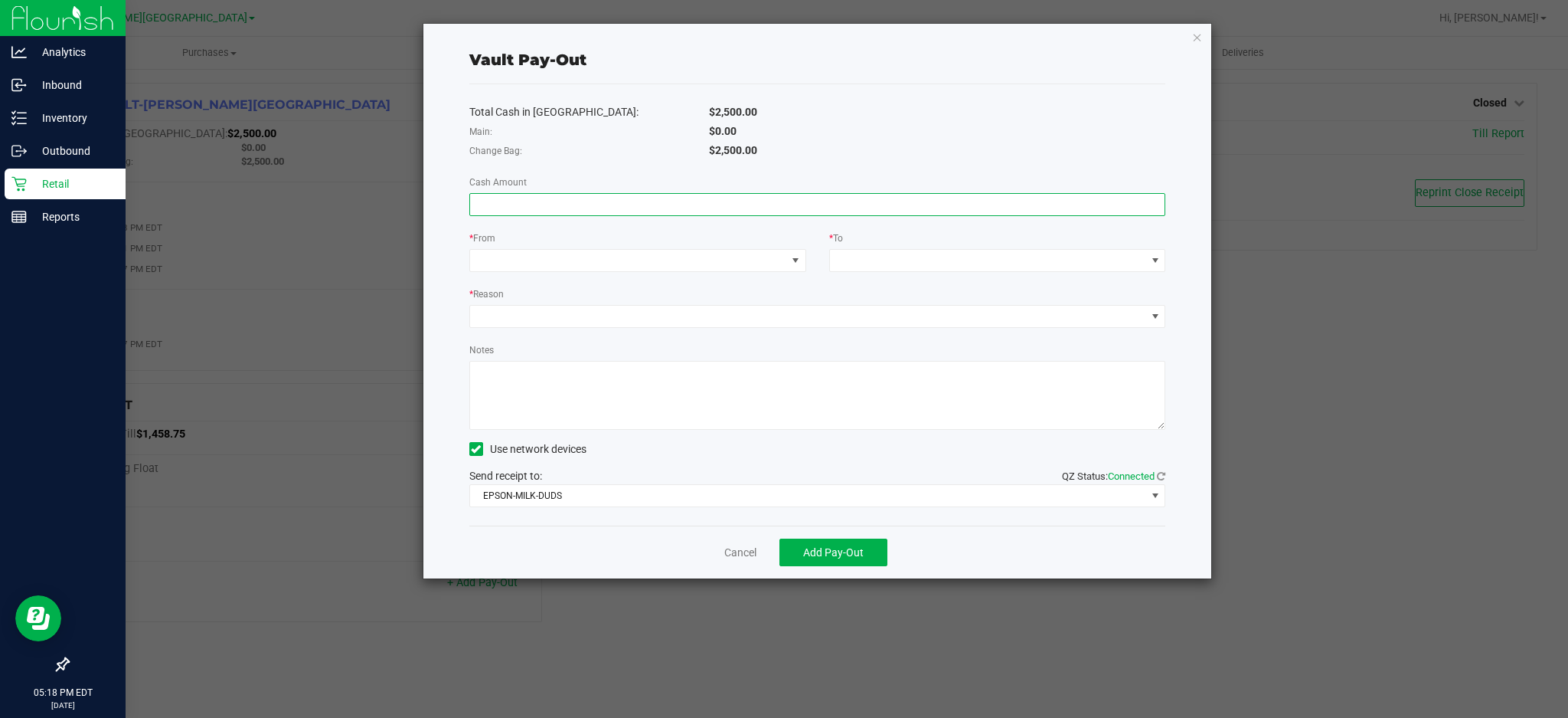
click at [520, 206] on input at bounding box center [817, 204] width 695 height 21
type input "$500.00"
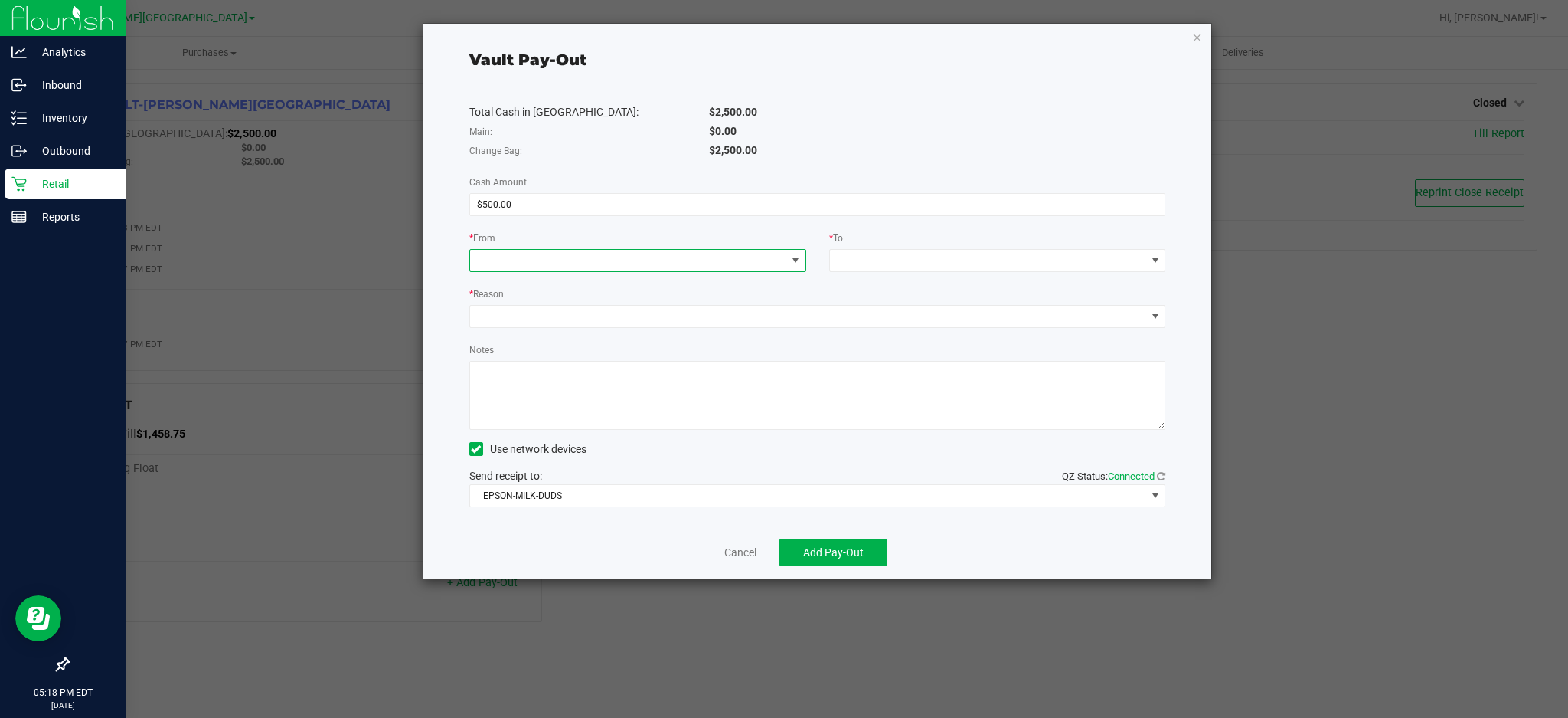
click at [580, 263] on span at bounding box center [628, 260] width 316 height 21
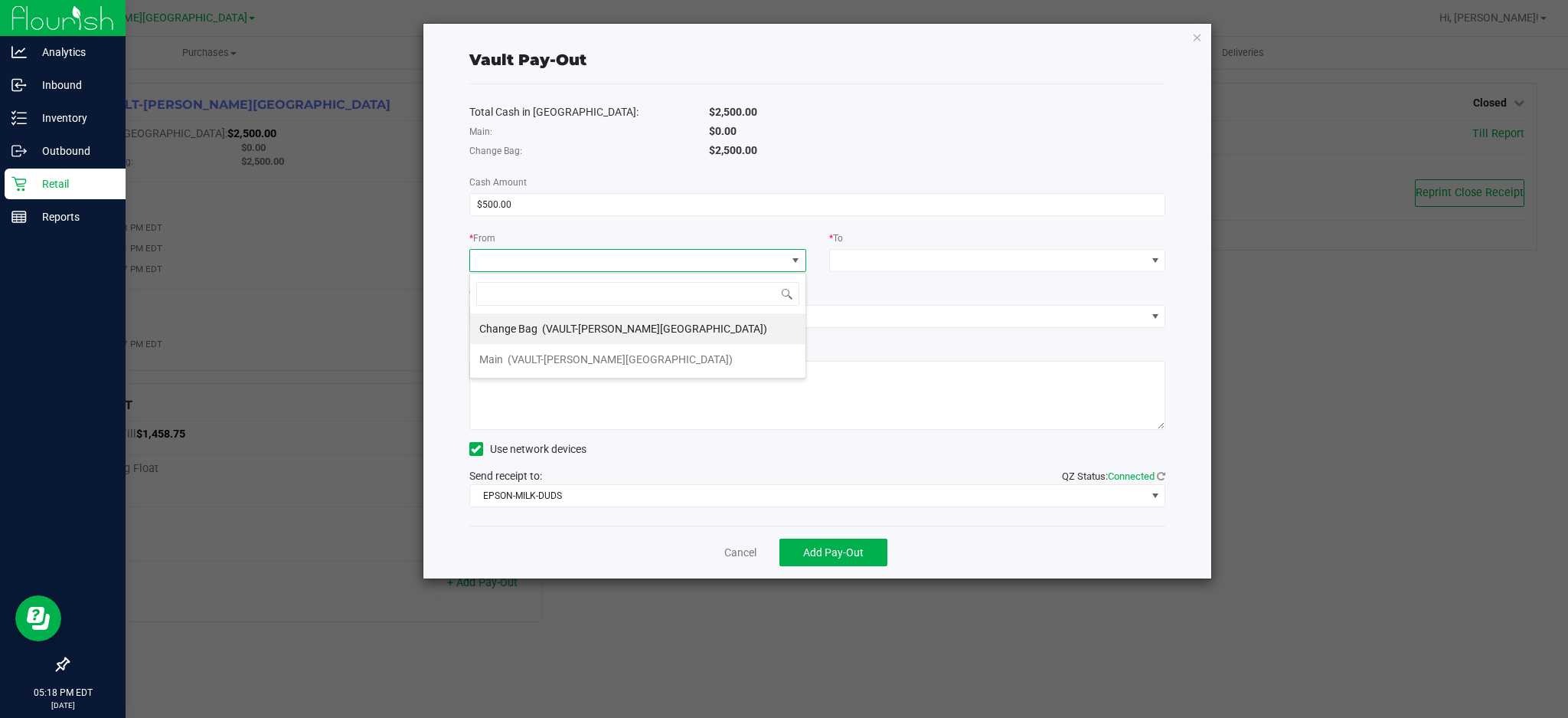
scroll to position [23, 336]
click at [590, 329] on span "(VAULT-[PERSON_NAME][GEOGRAPHIC_DATA])" at bounding box center [654, 328] width 225 height 12
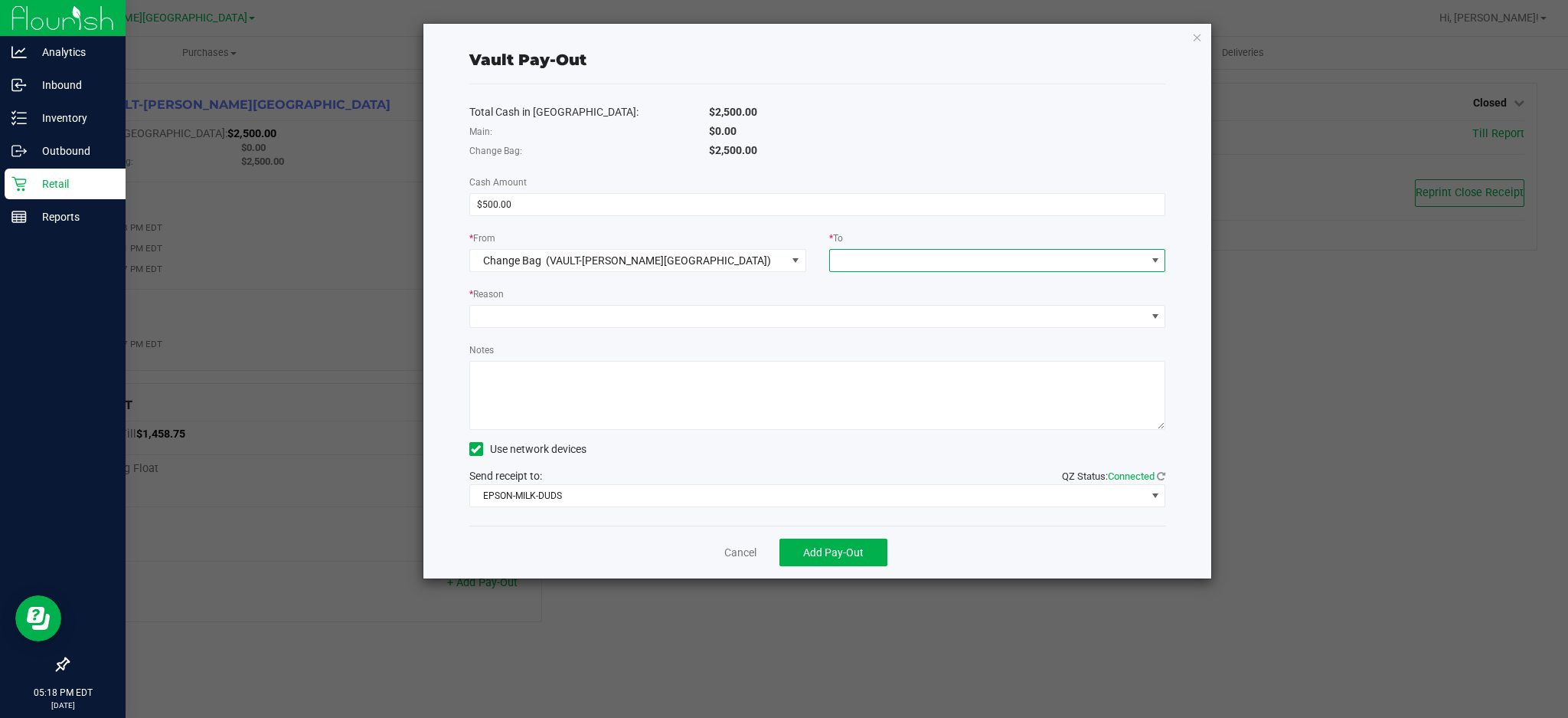
click at [895, 256] on span at bounding box center [988, 260] width 316 height 21
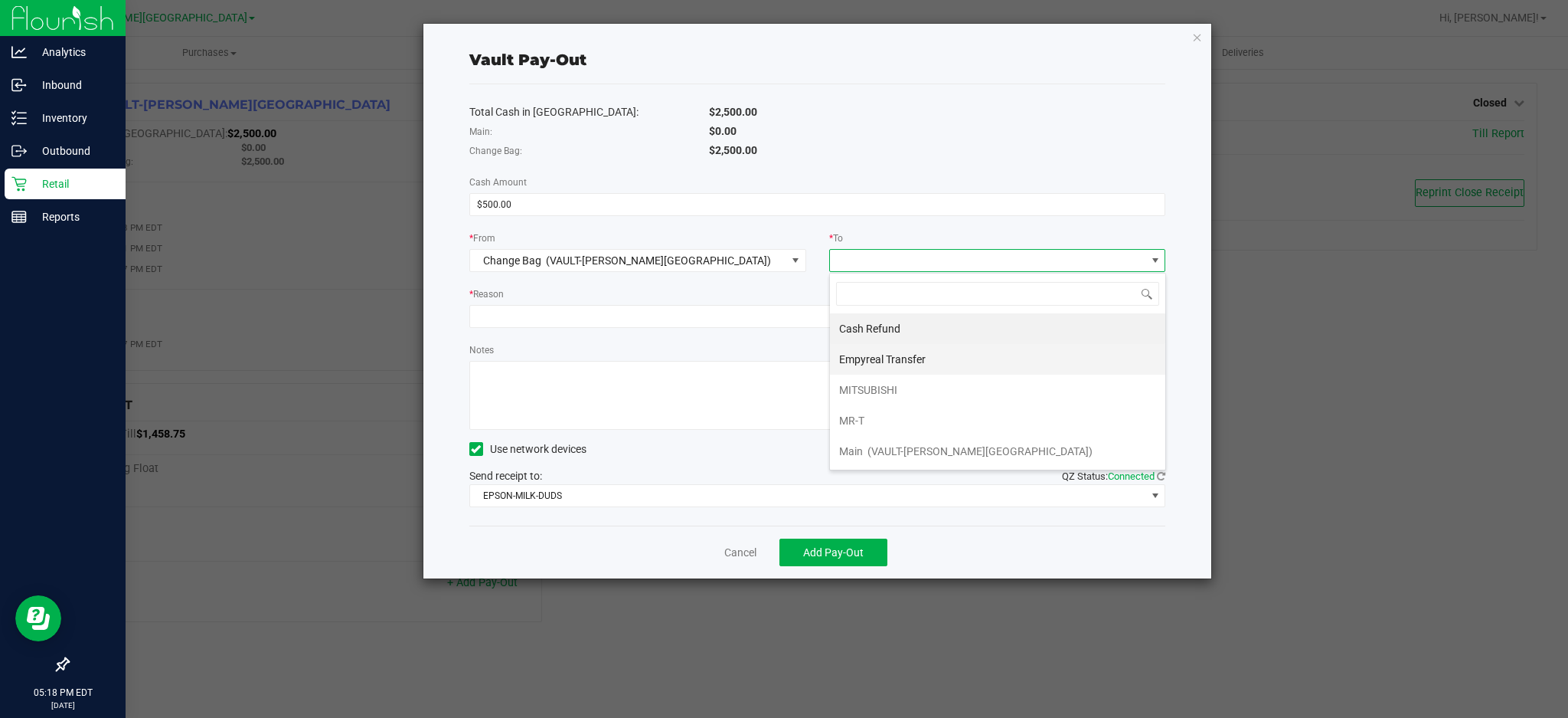
click at [927, 357] on div "Empyreal Transfer" at bounding box center [883, 359] width 89 height 27
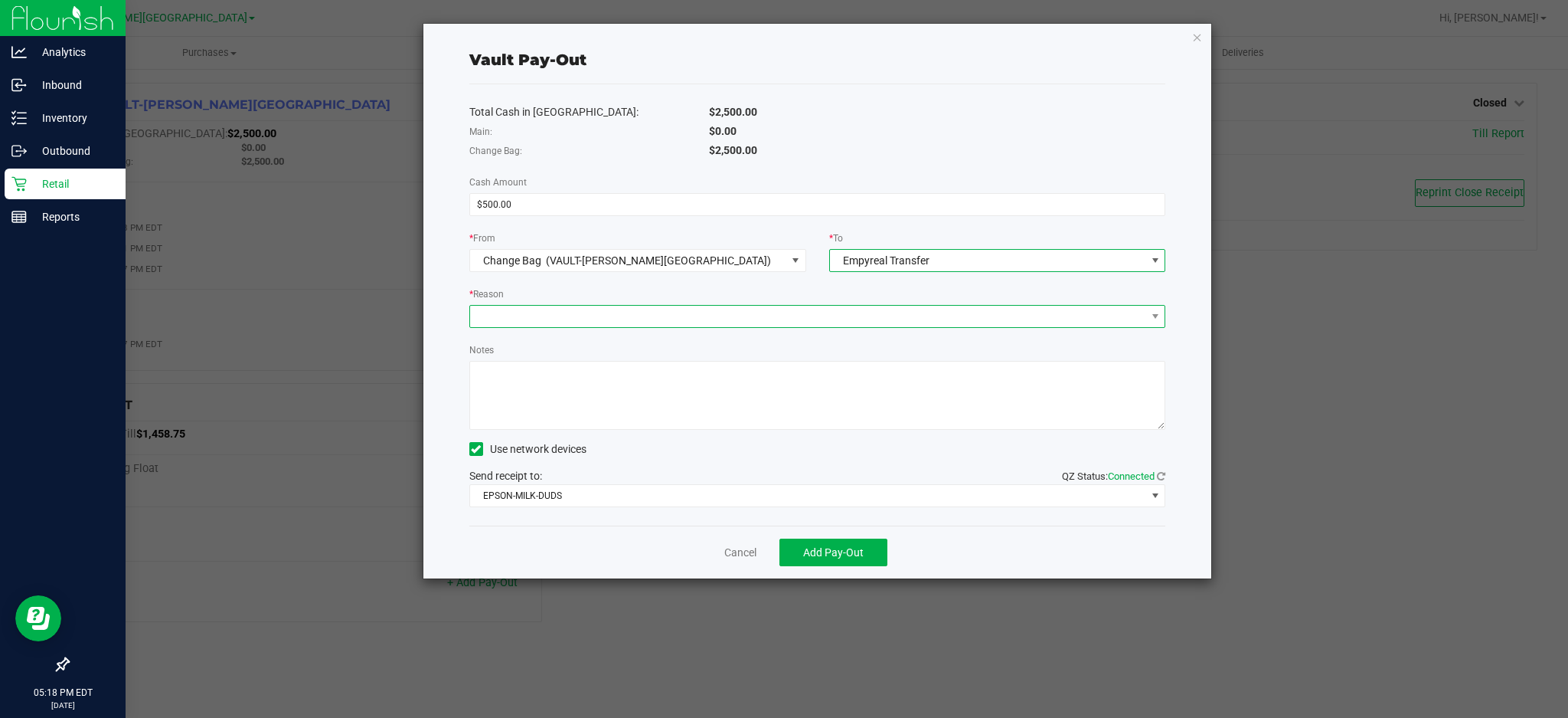
click at [547, 314] on span at bounding box center [808, 316] width 676 height 21
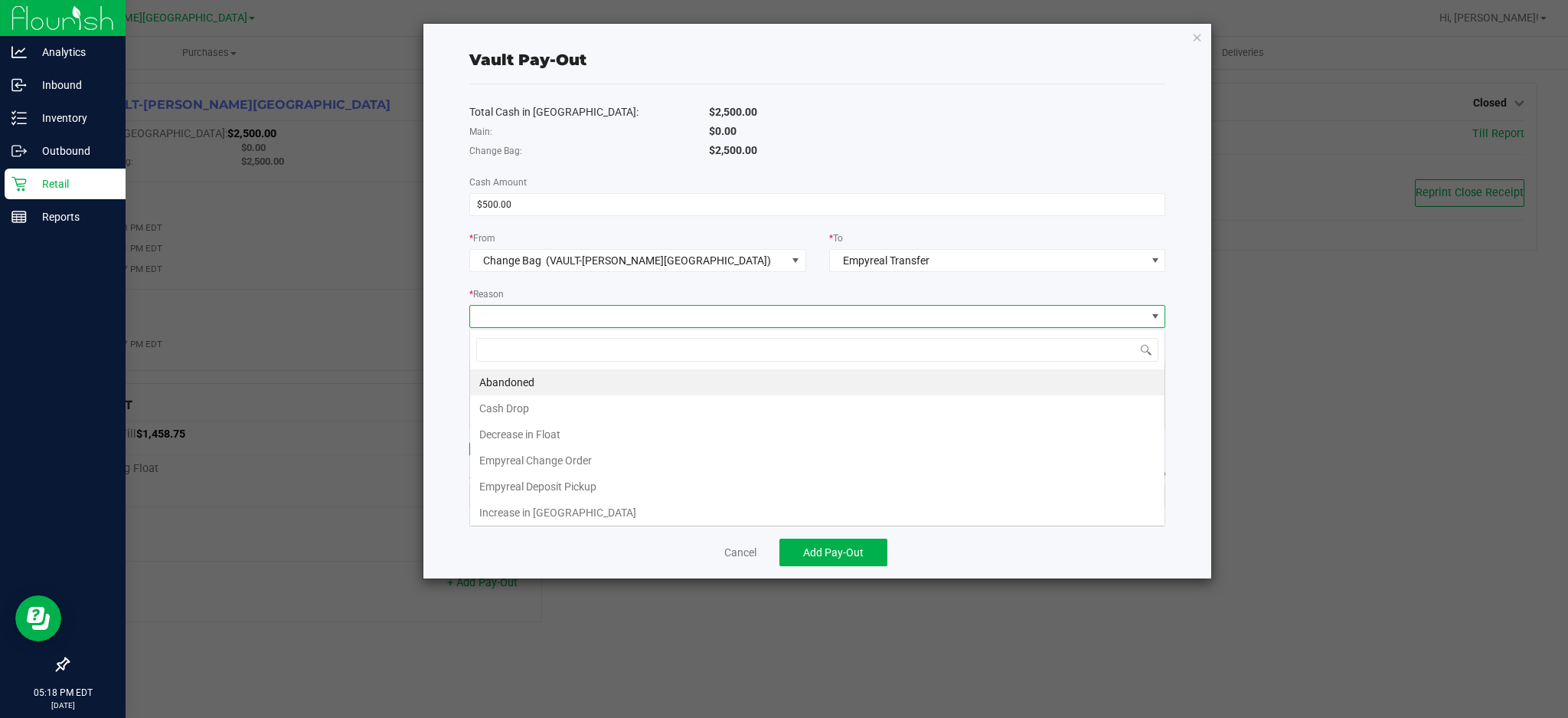
scroll to position [23, 695]
click at [578, 463] on li "Empyreal Change Order" at bounding box center [817, 460] width 695 height 26
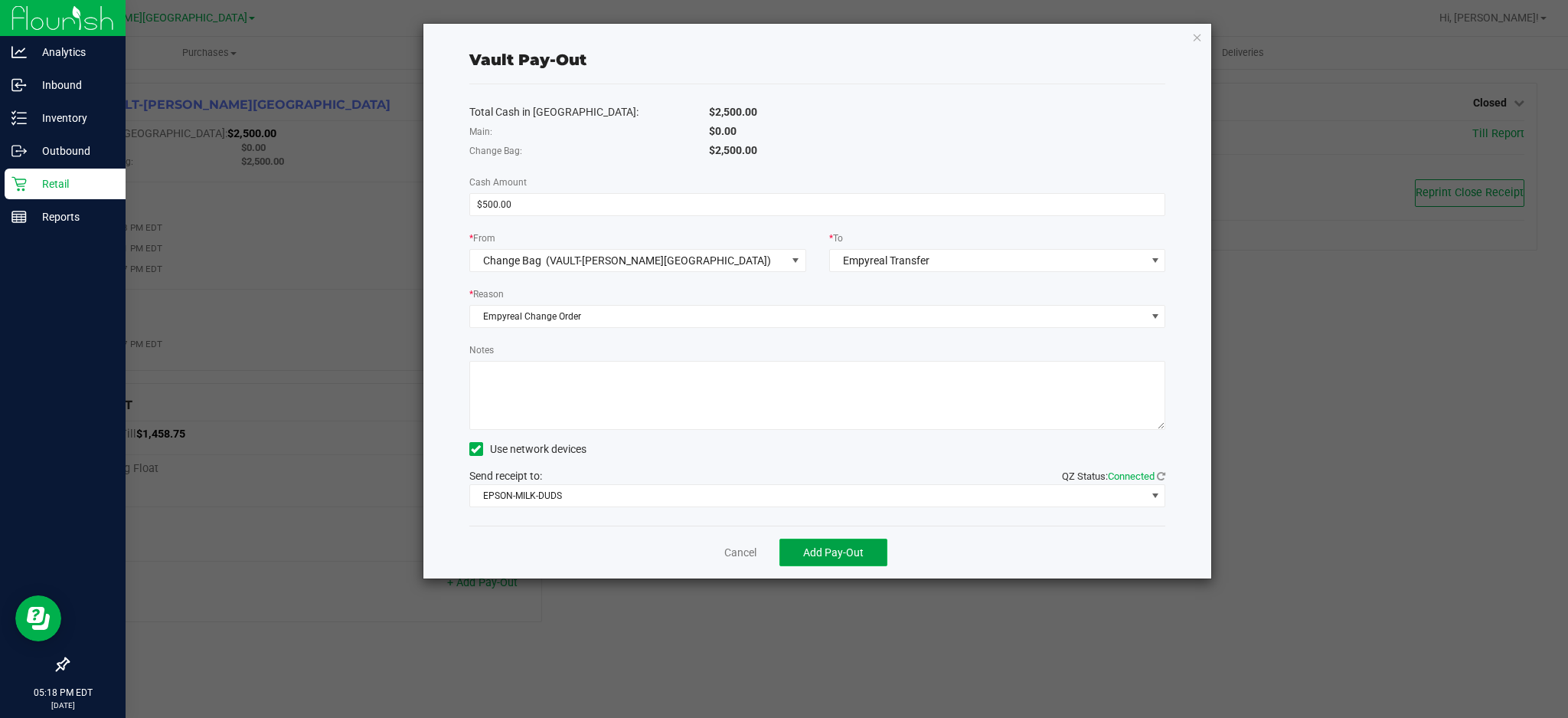
click at [861, 549] on span "Add Pay-Out" at bounding box center [833, 552] width 60 height 12
click at [727, 556] on link "Dismiss" at bounding box center [735, 552] width 37 height 16
